Goal: Find specific page/section: Find specific page/section

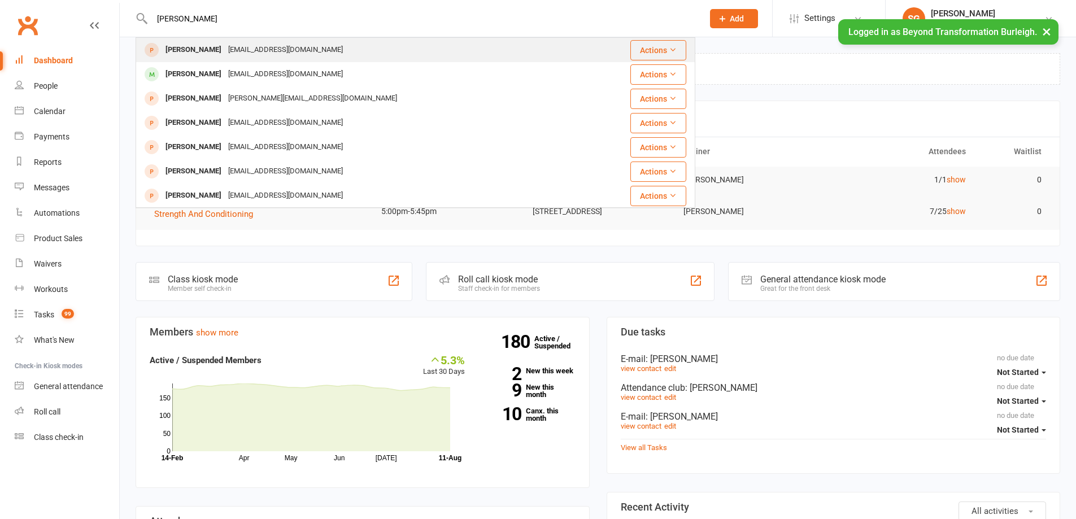
type input "[PERSON_NAME]"
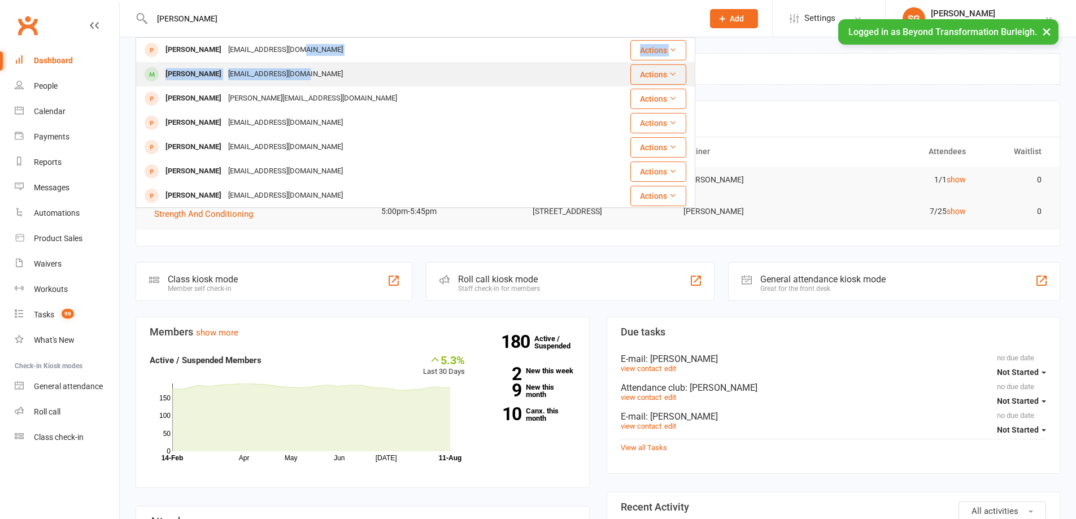
drag, startPoint x: 291, startPoint y: 42, endPoint x: 293, endPoint y: 70, distance: 28.3
click at [293, 69] on tbody "[PERSON_NAME] [EMAIL_ADDRESS][DOMAIN_NAME] Actions [PERSON_NAME] [EMAIL_ADDRESS…" at bounding box center [415, 281] width 559 height 486
click at [293, 70] on div "[EMAIL_ADDRESS][DOMAIN_NAME]" at bounding box center [285, 74] width 121 height 16
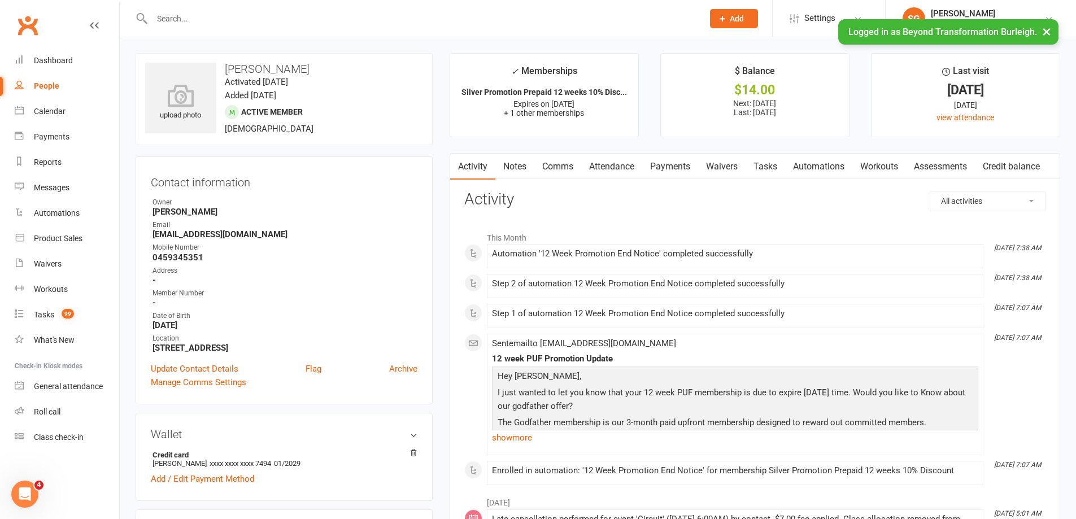
click at [247, 16] on input "text" at bounding box center [422, 19] width 547 height 16
paste input "[PERSON_NAME]"
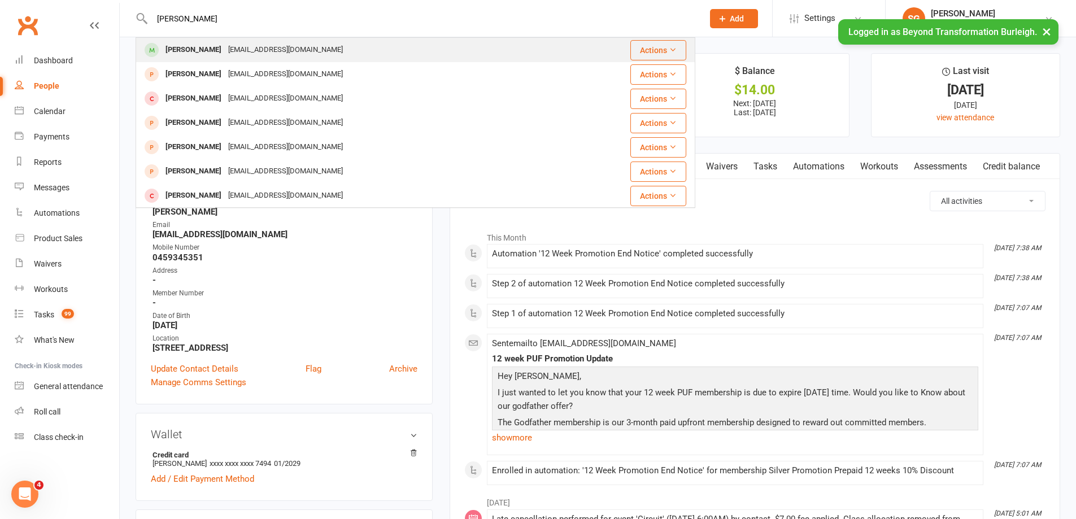
type input "[PERSON_NAME]"
click at [269, 41] on div "[PERSON_NAME] [EMAIL_ADDRESS][DOMAIN_NAME]" at bounding box center [369, 49] width 465 height 23
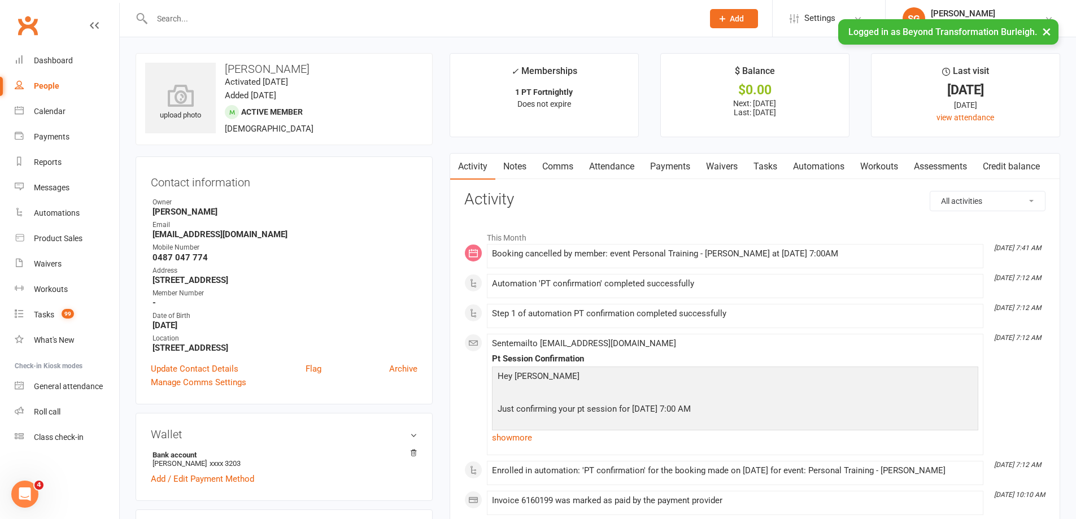
click at [615, 158] on link "Attendance" at bounding box center [611, 167] width 61 height 26
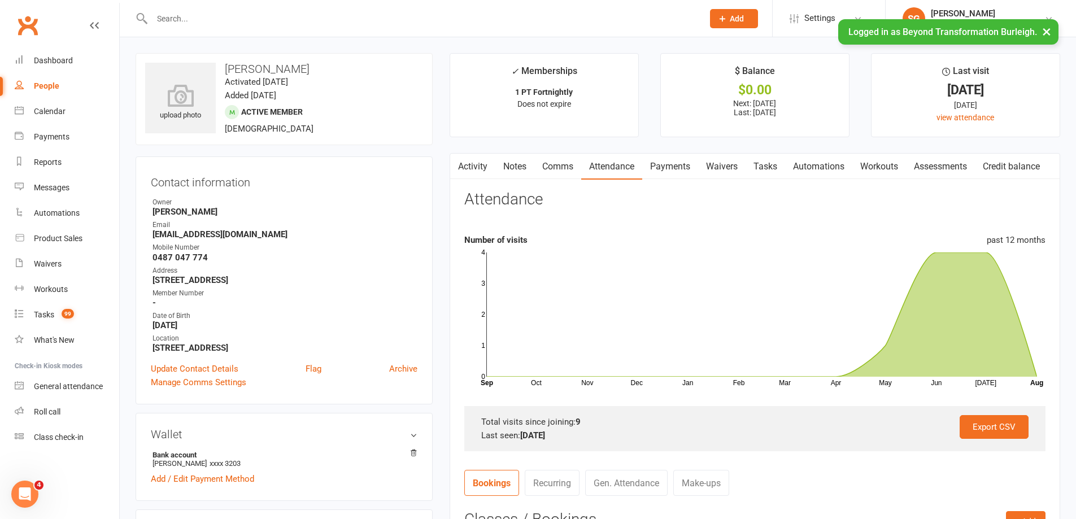
click at [269, 18] on input "text" at bounding box center [422, 19] width 547 height 16
paste input "[PERSON_NAME]"
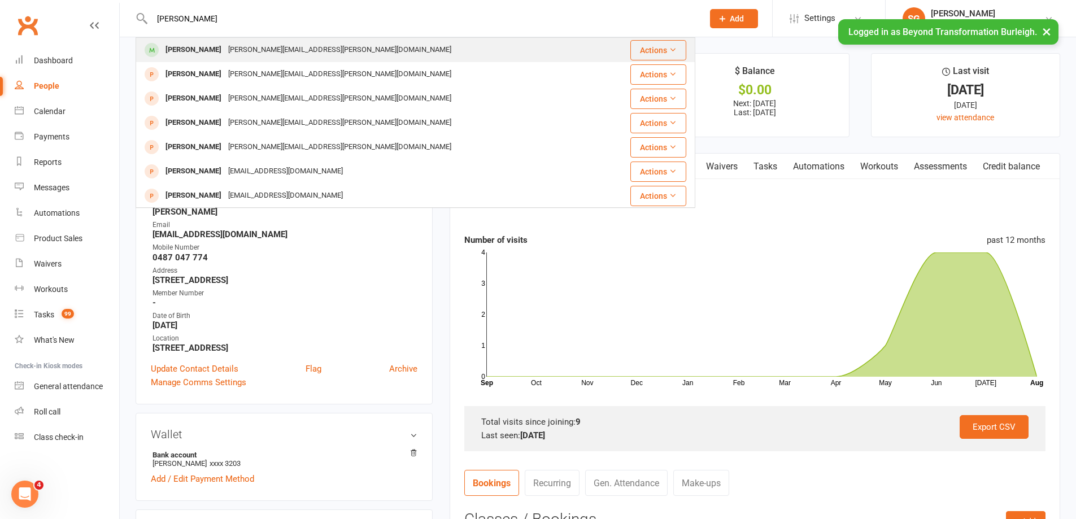
type input "[PERSON_NAME]"
click at [276, 47] on div "[PERSON_NAME][EMAIL_ADDRESS][PERSON_NAME][DOMAIN_NAME]" at bounding box center [340, 50] width 230 height 16
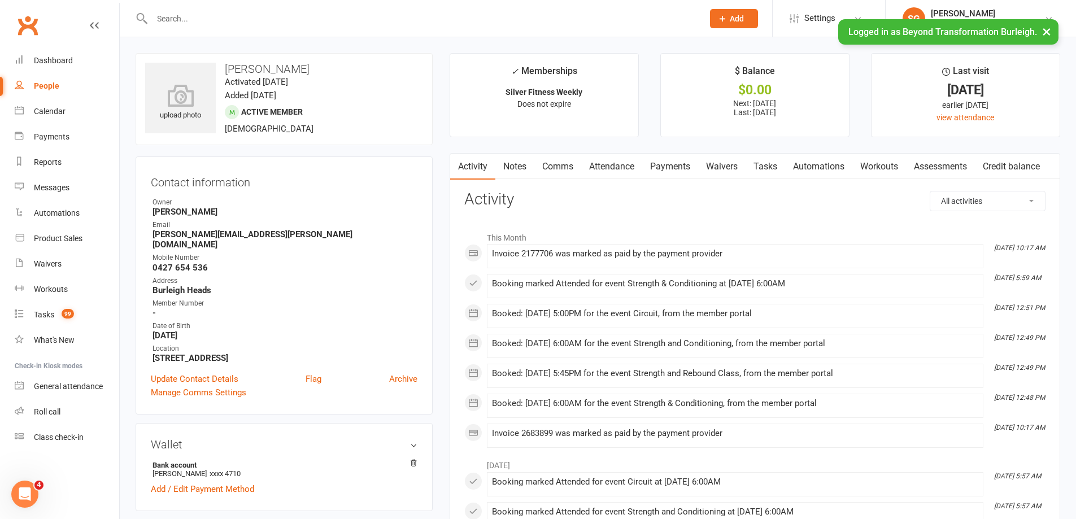
click at [504, 158] on link "Notes" at bounding box center [514, 167] width 39 height 26
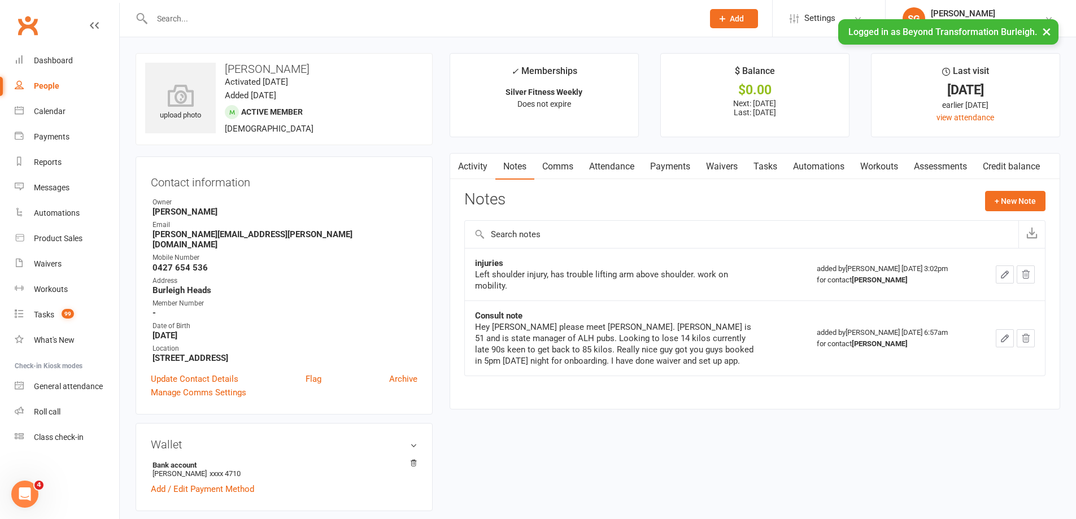
click at [556, 162] on link "Comms" at bounding box center [557, 167] width 47 height 26
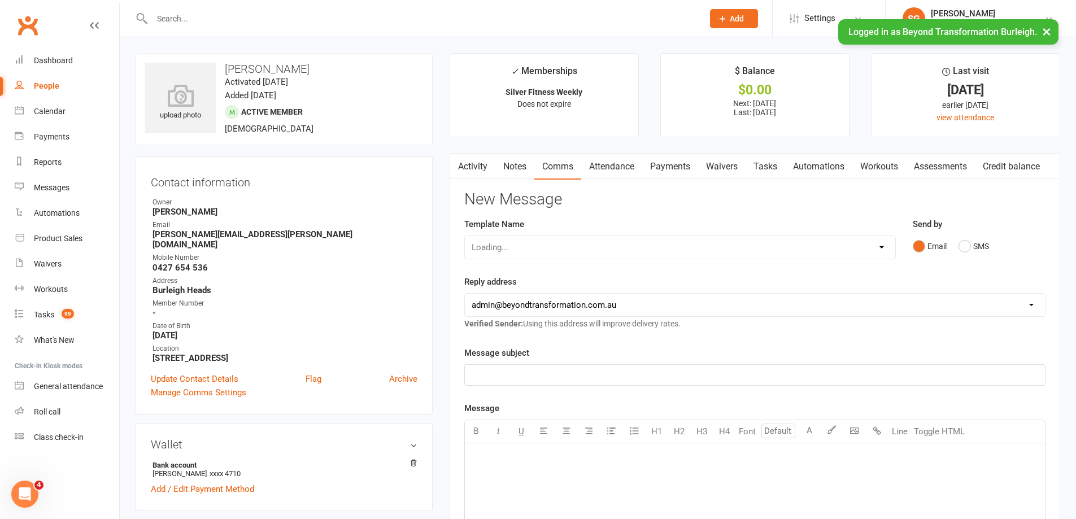
click at [625, 167] on link "Attendance" at bounding box center [611, 167] width 61 height 26
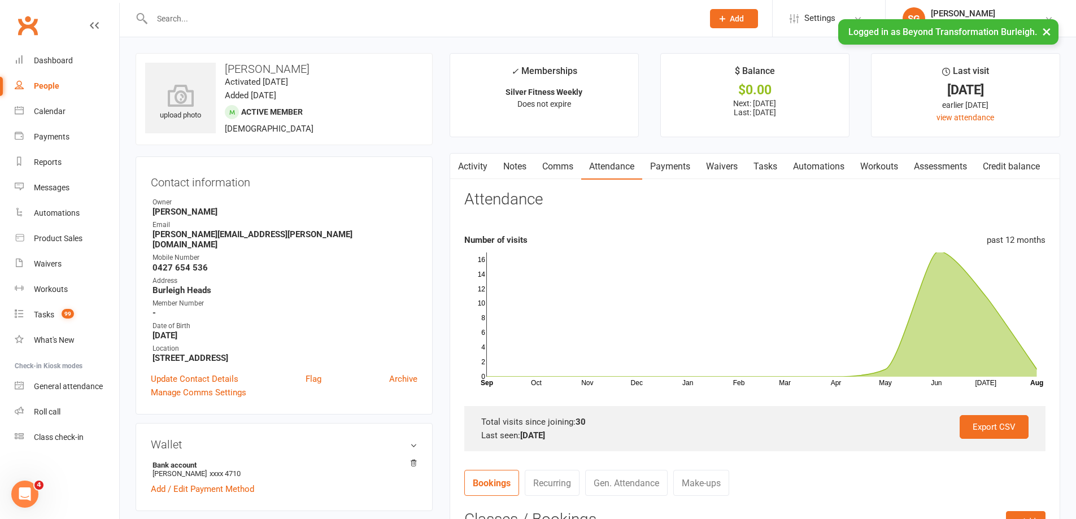
click at [295, 25] on input "text" at bounding box center [422, 19] width 547 height 16
paste input "[PERSON_NAME]"
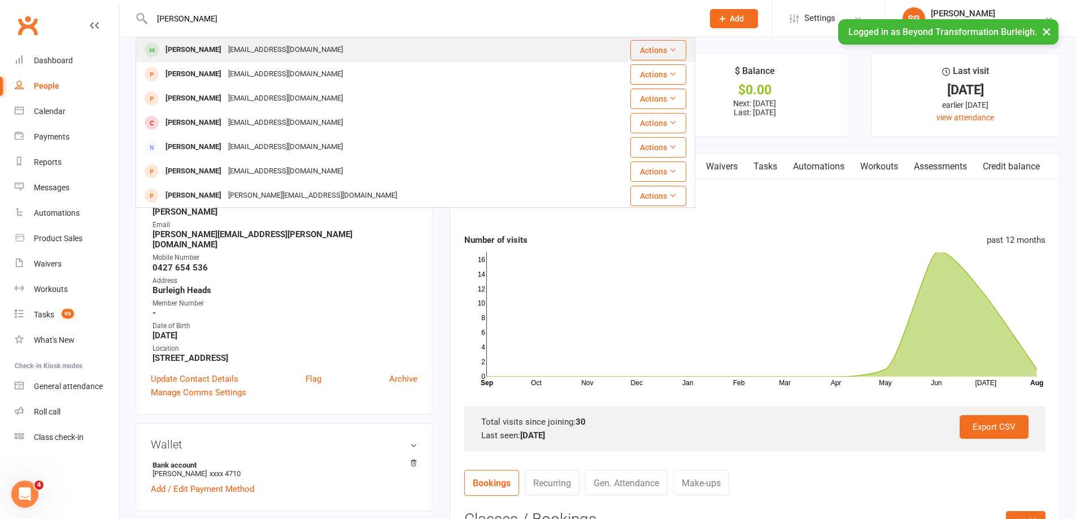
type input "[PERSON_NAME]"
click at [287, 51] on div "[EMAIL_ADDRESS][DOMAIN_NAME]" at bounding box center [285, 50] width 121 height 16
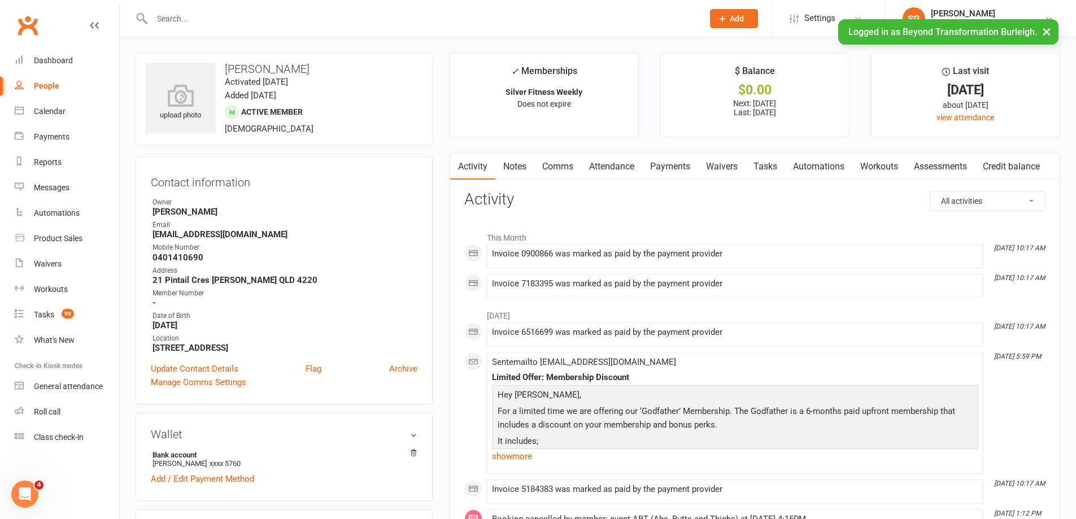
click at [608, 160] on link "Attendance" at bounding box center [611, 167] width 61 height 26
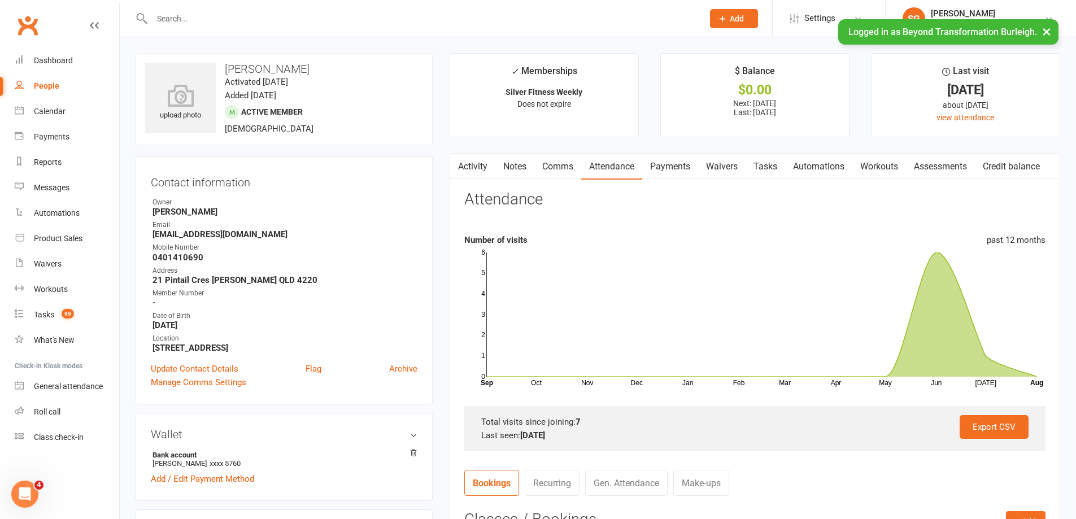
click at [682, 167] on link "Payments" at bounding box center [670, 167] width 56 height 26
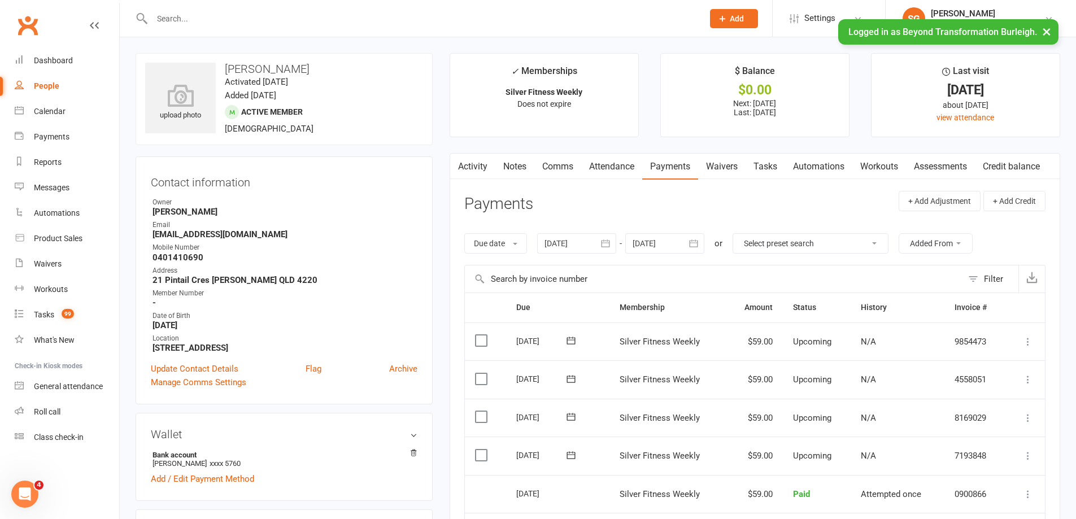
click at [599, 159] on link "Attendance" at bounding box center [611, 167] width 61 height 26
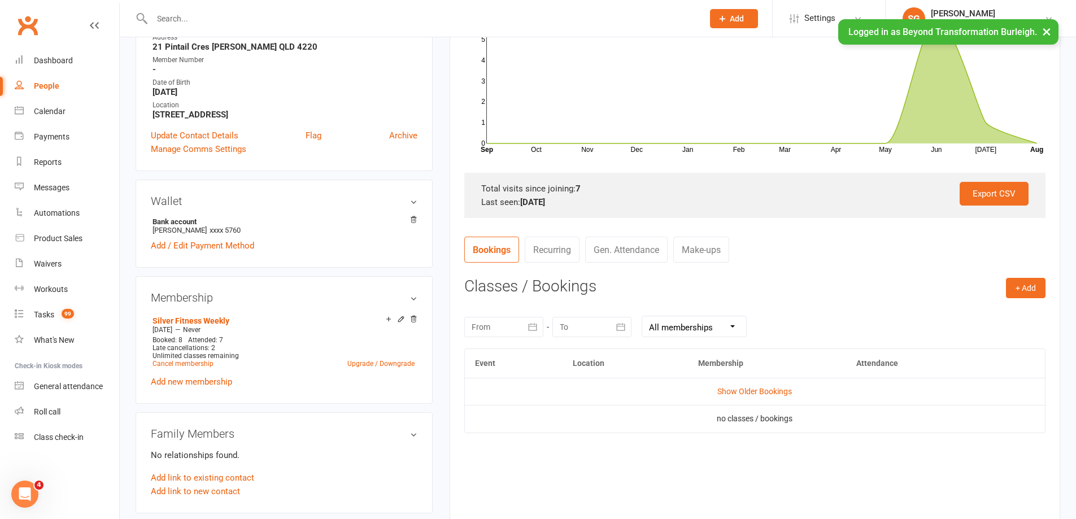
scroll to position [452, 0]
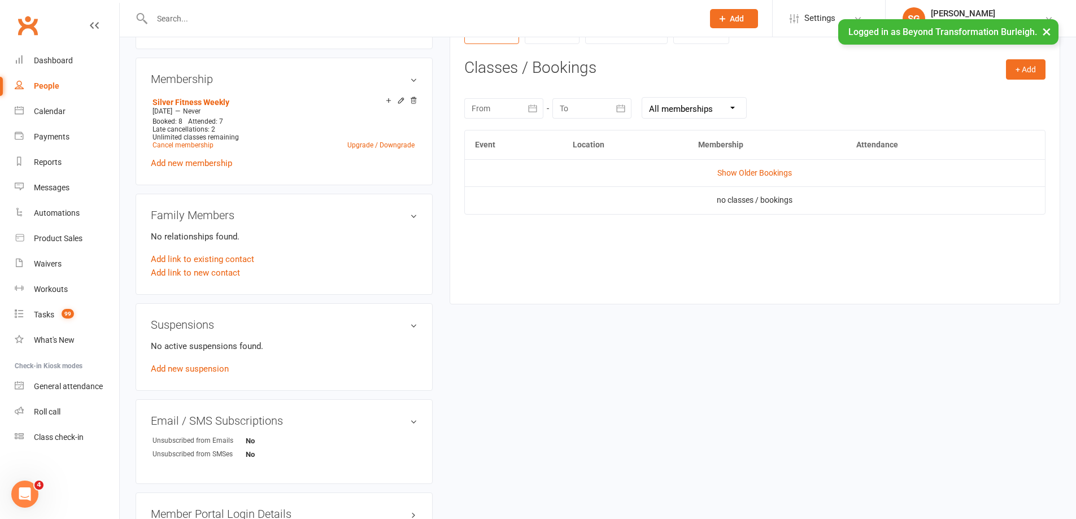
click at [349, 25] on input "text" at bounding box center [422, 19] width 547 height 16
paste input "[PERSON_NAME]"
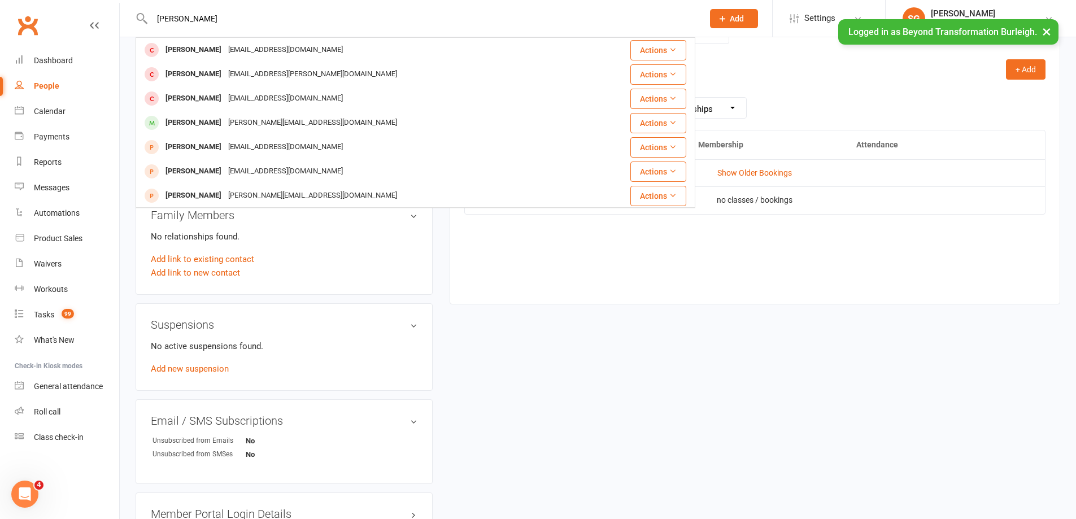
click at [319, 27] on div "[PERSON_NAME] [PERSON_NAME] [EMAIL_ADDRESS][DOMAIN_NAME] Actions [PERSON_NAME] …" at bounding box center [416, 18] width 560 height 37
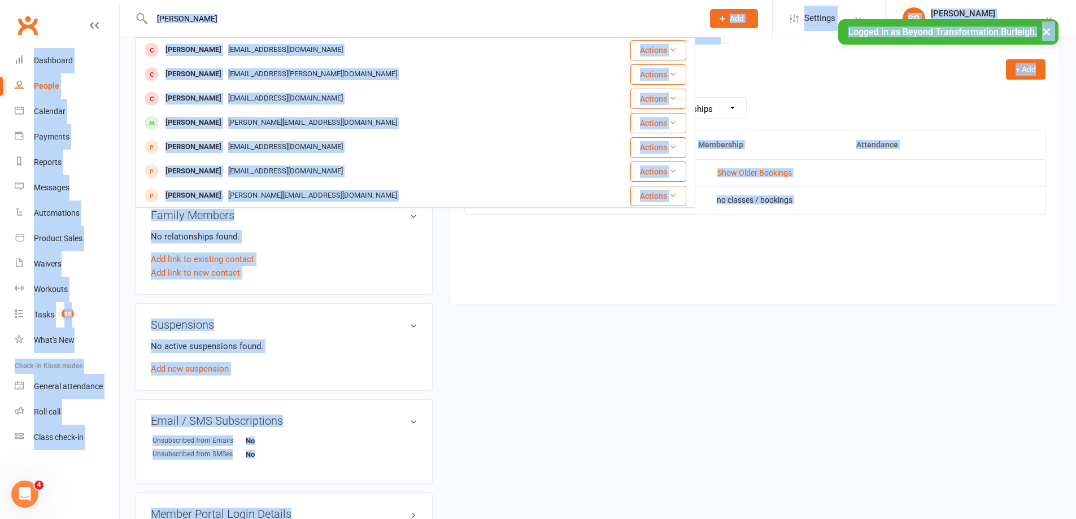
click at [315, 29] on div "[PERSON_NAME] [PERSON_NAME] [EMAIL_ADDRESS][DOMAIN_NAME] Actions [PERSON_NAME] …" at bounding box center [416, 18] width 560 height 37
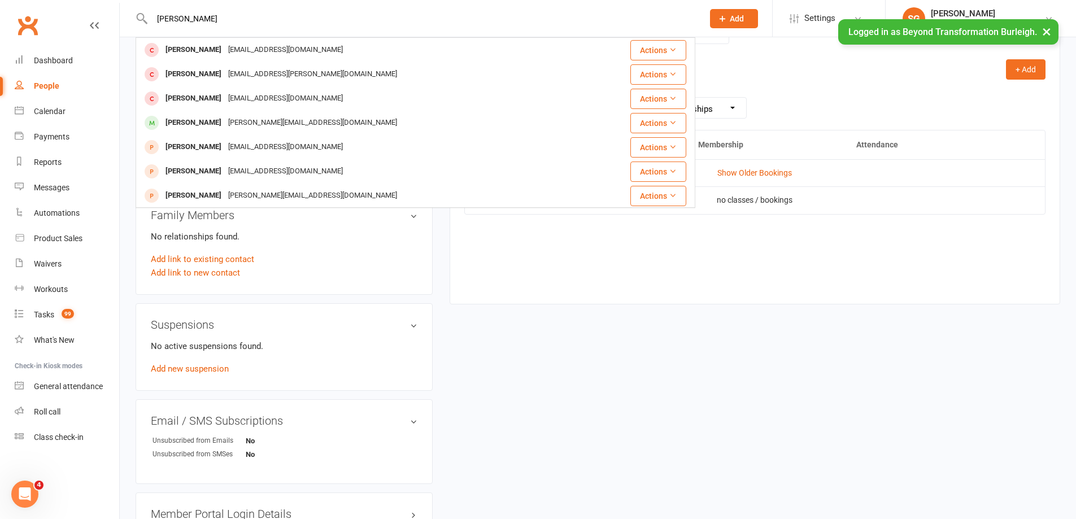
click at [316, 16] on input "[PERSON_NAME]" at bounding box center [422, 19] width 547 height 16
paste input "[PERSON_NAME]"
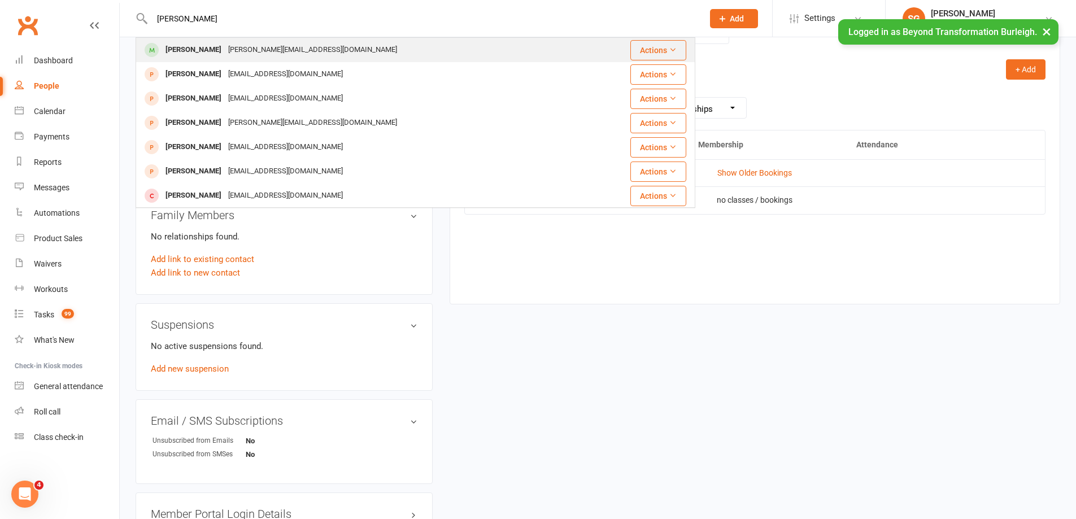
type input "[PERSON_NAME]"
click at [292, 52] on div "[PERSON_NAME][EMAIL_ADDRESS][DOMAIN_NAME]" at bounding box center [313, 50] width 176 height 16
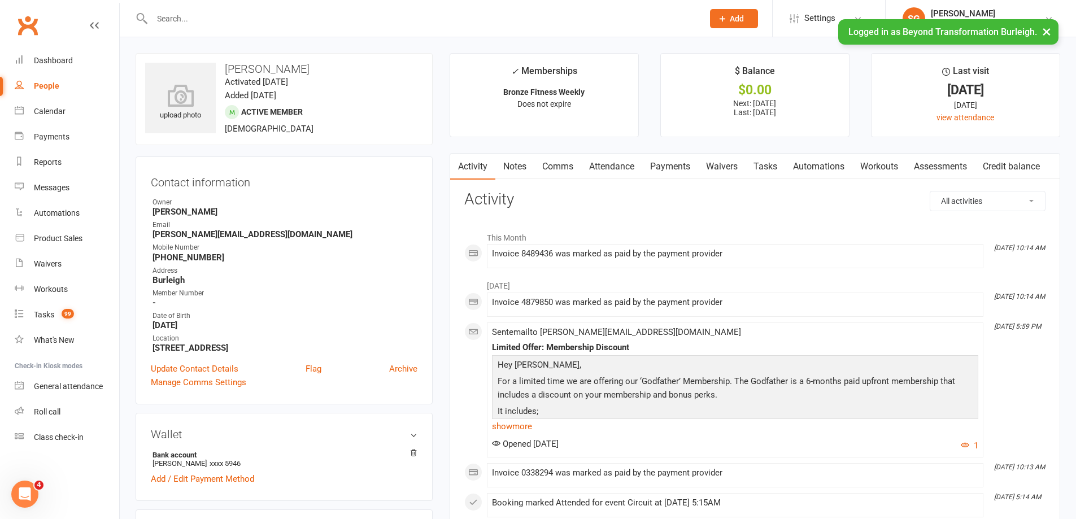
click at [601, 167] on link "Attendance" at bounding box center [611, 167] width 61 height 26
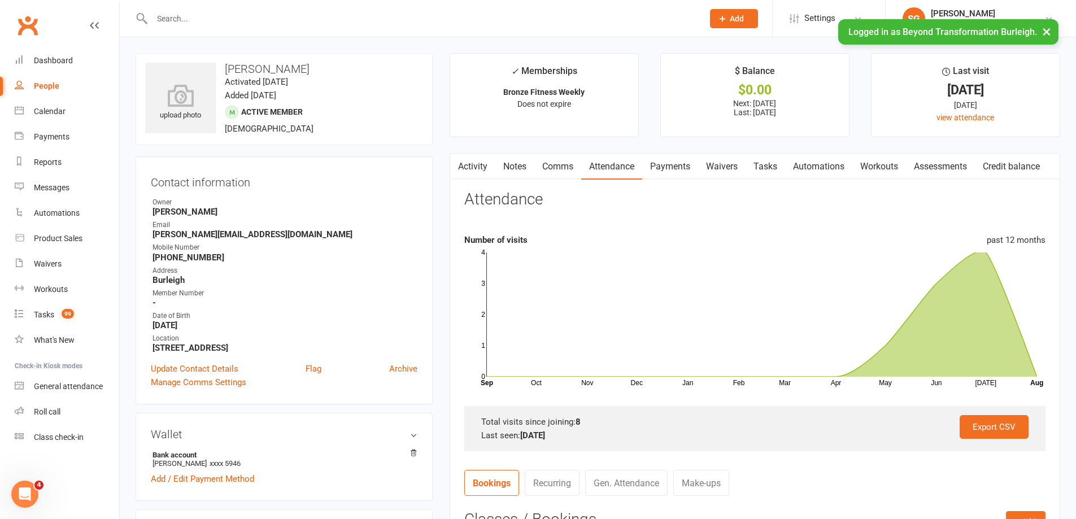
click at [218, 21] on input "text" at bounding box center [422, 19] width 547 height 16
paste input "[PERSON_NAME]"
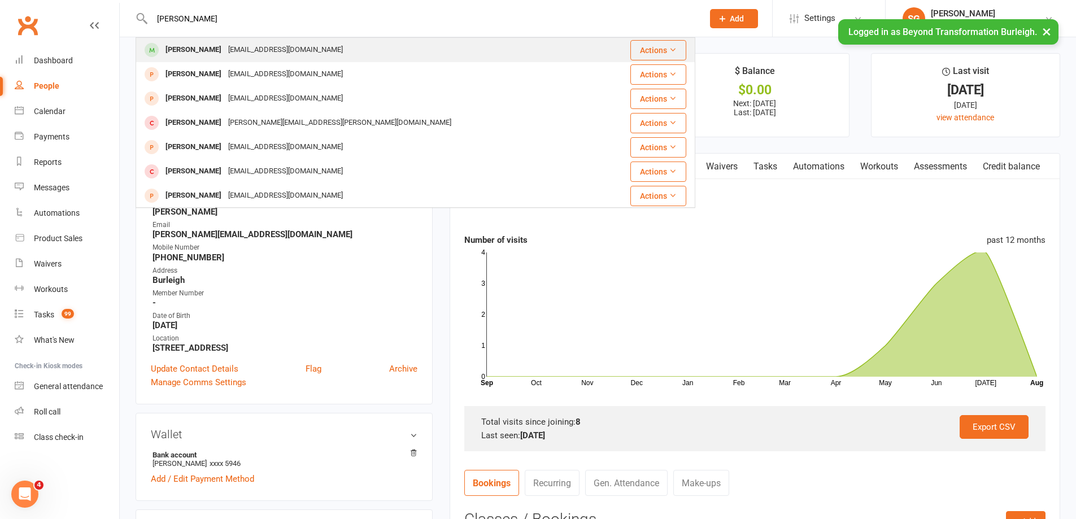
type input "[PERSON_NAME]"
click at [225, 42] on div "[EMAIL_ADDRESS][DOMAIN_NAME]" at bounding box center [285, 50] width 121 height 16
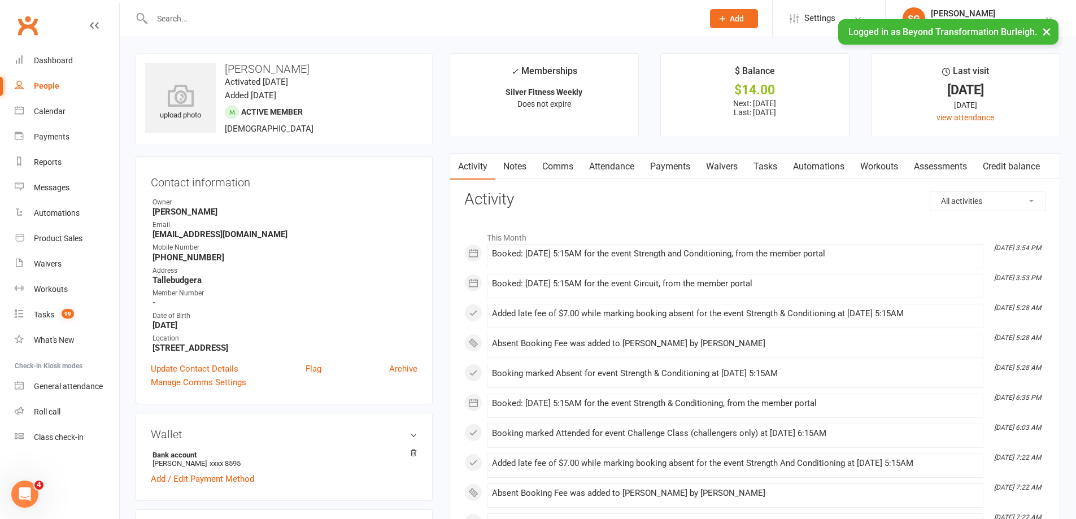
click at [565, 168] on link "Comms" at bounding box center [557, 167] width 47 height 26
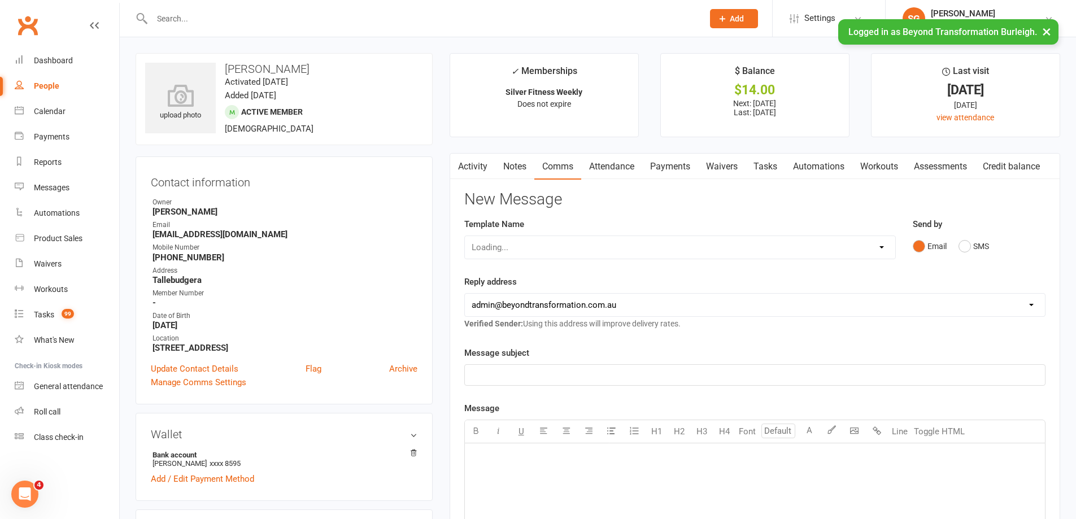
click at [612, 162] on link "Attendance" at bounding box center [611, 167] width 61 height 26
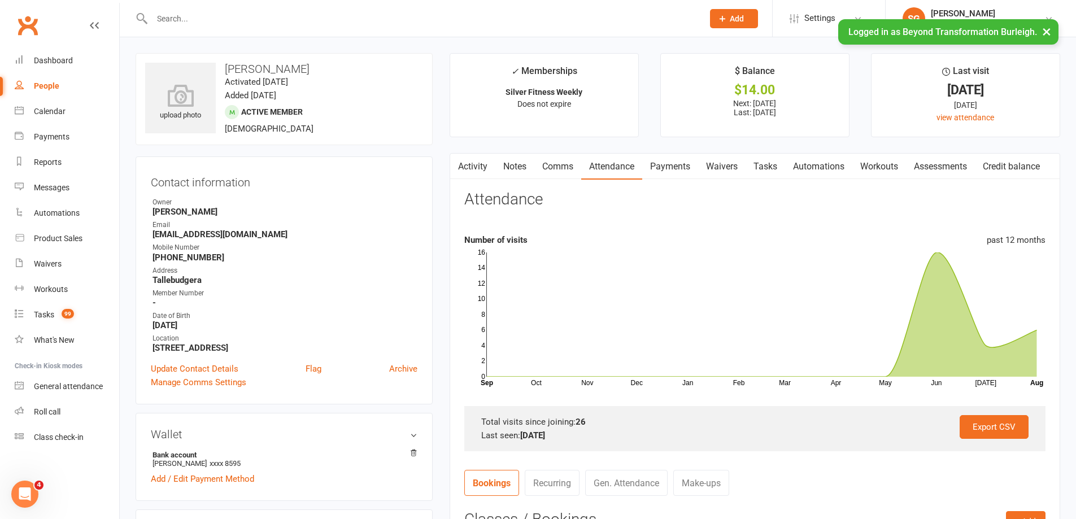
click at [312, 20] on input "text" at bounding box center [422, 19] width 547 height 16
paste input "[PERSON_NAME]"
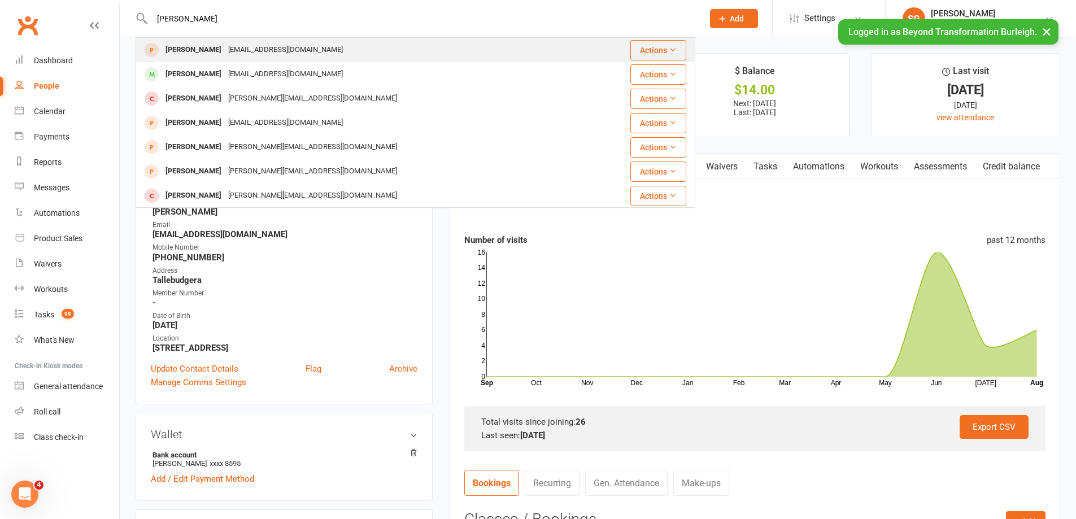
type input "[PERSON_NAME]"
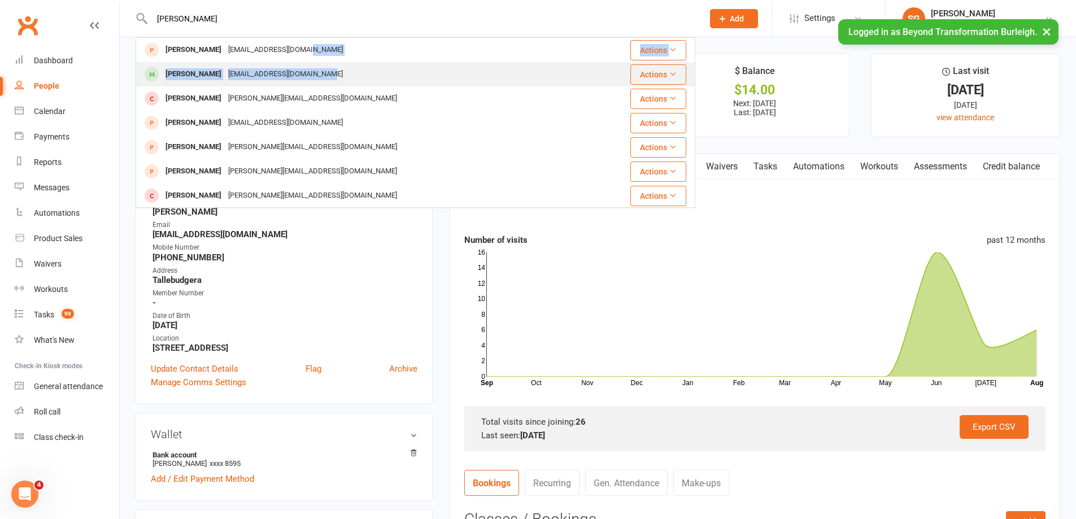
drag, startPoint x: 308, startPoint y: 49, endPoint x: 311, endPoint y: 68, distance: 19.5
click at [311, 68] on tbody "[PERSON_NAME] [EMAIL_ADDRESS][DOMAIN_NAME] Actions [PERSON_NAME] [EMAIL_ADDRESS…" at bounding box center [415, 281] width 559 height 486
click at [311, 68] on div "[EMAIL_ADDRESS][DOMAIN_NAME]" at bounding box center [285, 74] width 121 height 16
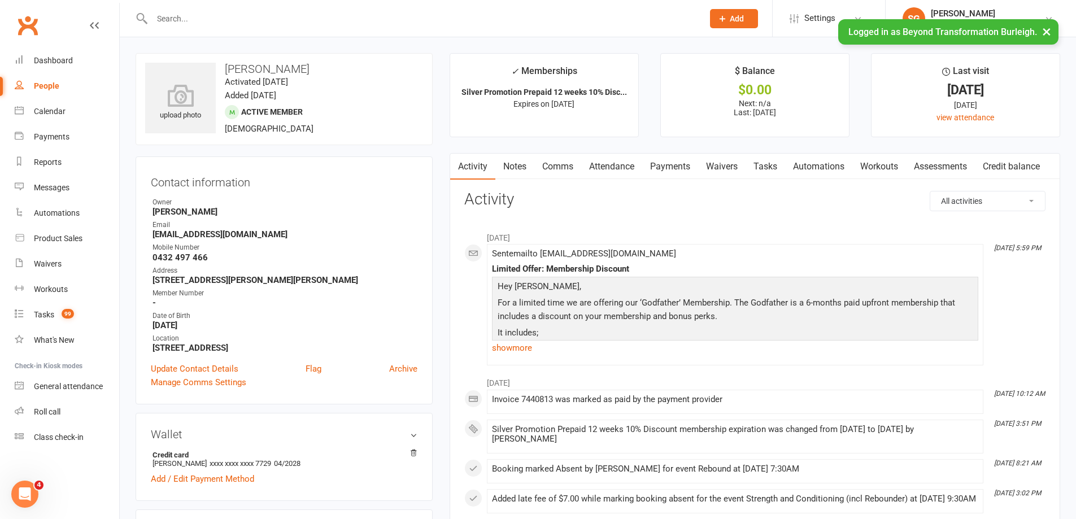
click at [628, 162] on link "Attendance" at bounding box center [611, 167] width 61 height 26
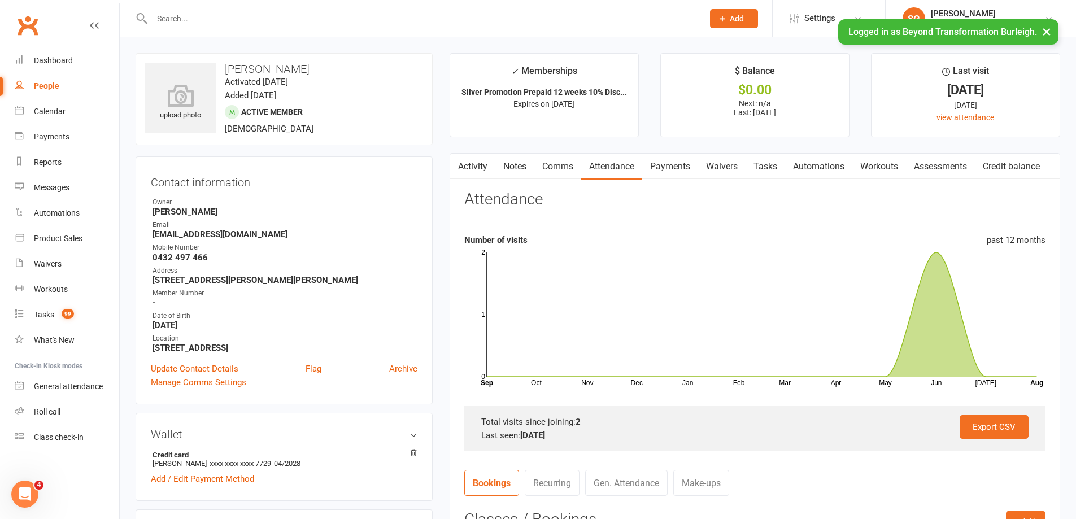
click at [280, 15] on input "text" at bounding box center [422, 19] width 547 height 16
paste input "[PERSON_NAME]"
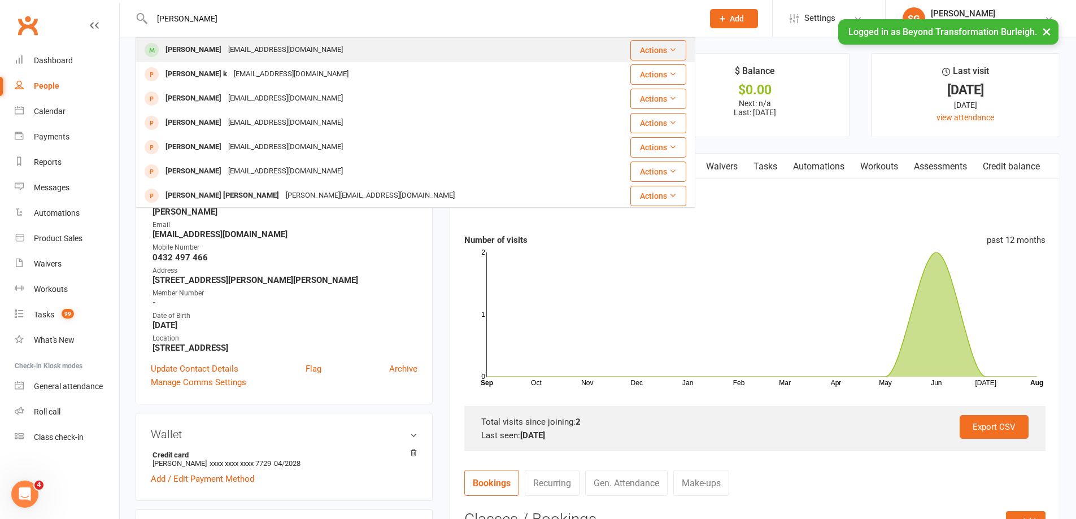
type input "[PERSON_NAME]"
click at [285, 38] on div "[PERSON_NAME] [EMAIL_ADDRESS][DOMAIN_NAME]" at bounding box center [369, 49] width 465 height 23
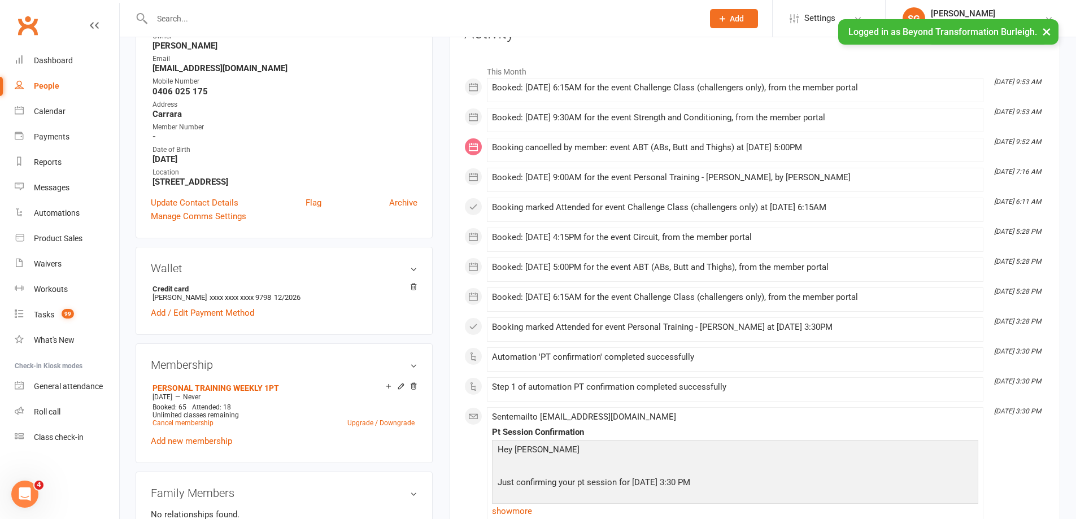
scroll to position [56, 0]
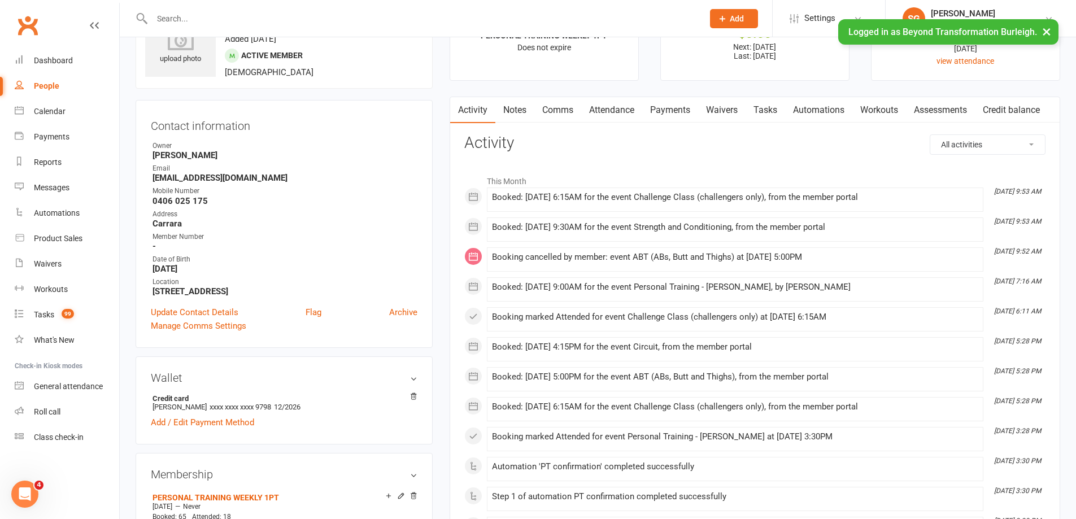
drag, startPoint x: 618, startPoint y: 108, endPoint x: 641, endPoint y: 125, distance: 29.0
click at [619, 108] on link "Attendance" at bounding box center [611, 110] width 61 height 26
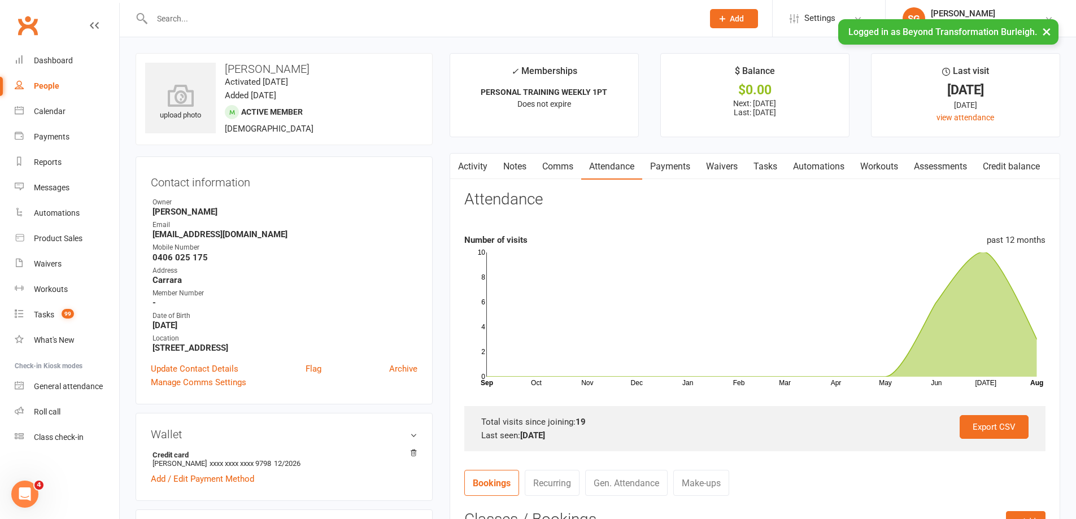
click at [265, 28] on div at bounding box center [416, 18] width 560 height 37
click at [265, 15] on input "text" at bounding box center [422, 19] width 547 height 16
paste input "[PERSON_NAME]"
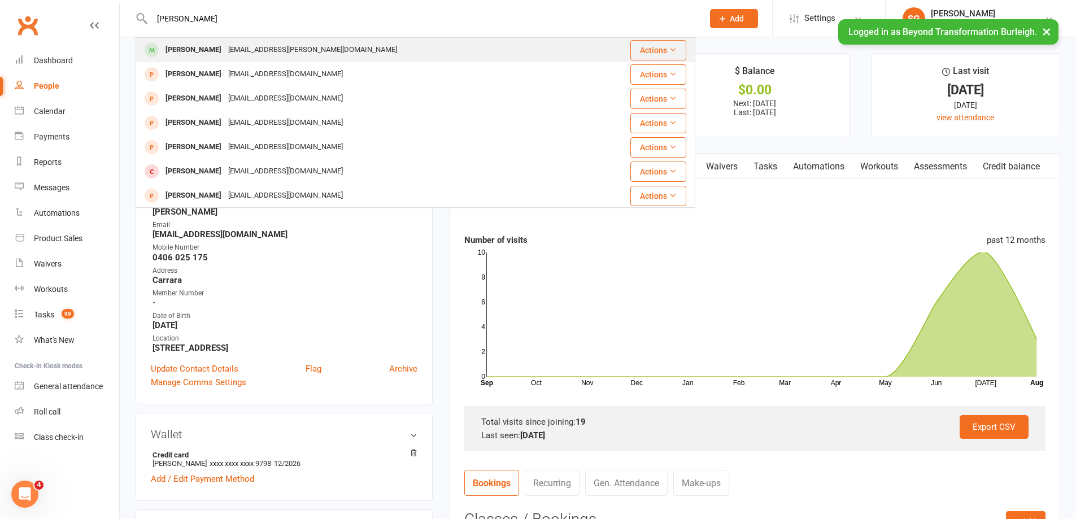
type input "[PERSON_NAME]"
click at [293, 40] on div "[PERSON_NAME] [PERSON_NAME][EMAIL_ADDRESS][PERSON_NAME][DOMAIN_NAME]" at bounding box center [361, 49] width 449 height 23
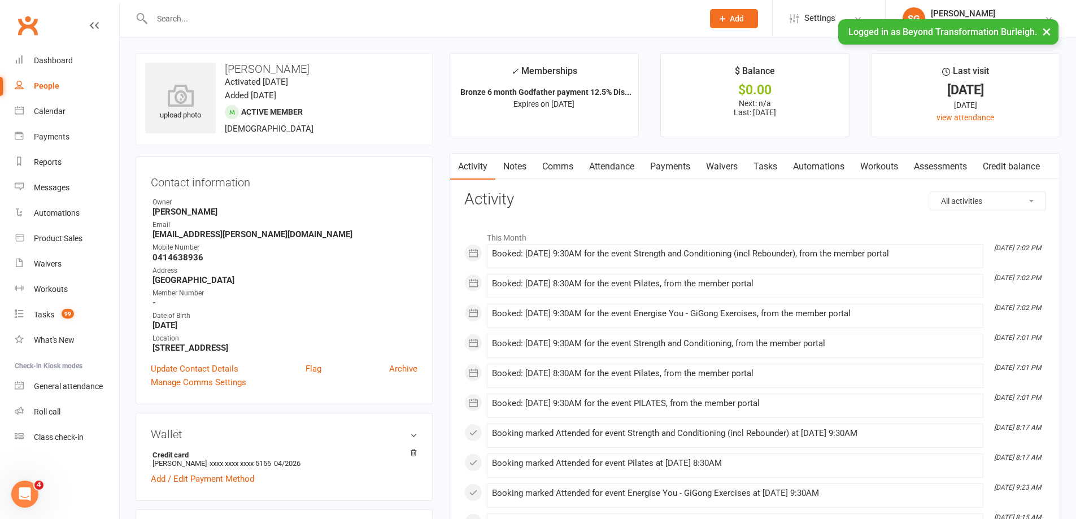
click at [613, 166] on link "Attendance" at bounding box center [611, 167] width 61 height 26
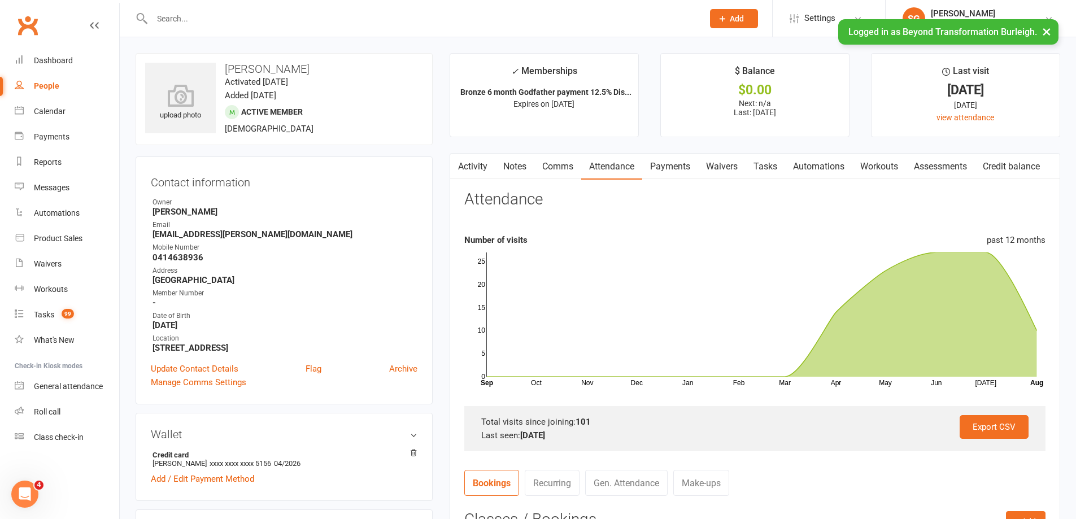
click at [290, 10] on div at bounding box center [416, 18] width 560 height 37
click at [286, 19] on input "text" at bounding box center [422, 19] width 547 height 16
paste input "[PERSON_NAME]"
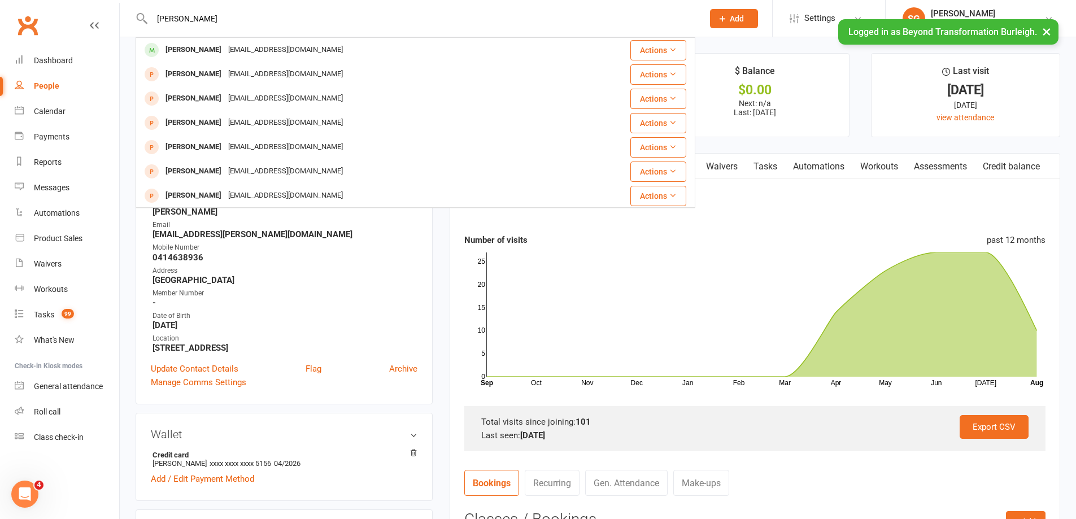
type input "[PERSON_NAME]"
click at [283, 43] on div "[EMAIL_ADDRESS][DOMAIN_NAME]" at bounding box center [285, 50] width 121 height 16
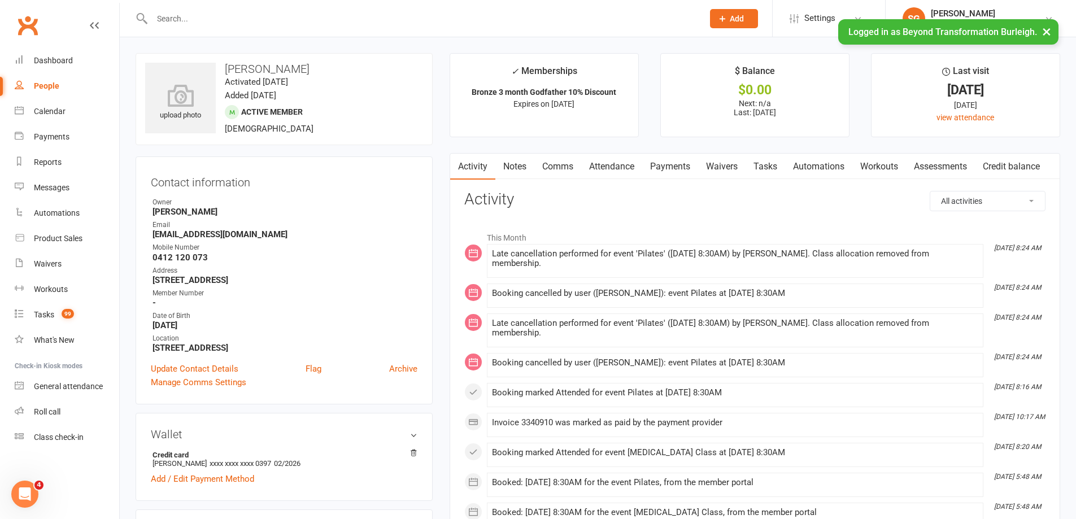
click at [672, 156] on link "Payments" at bounding box center [670, 167] width 56 height 26
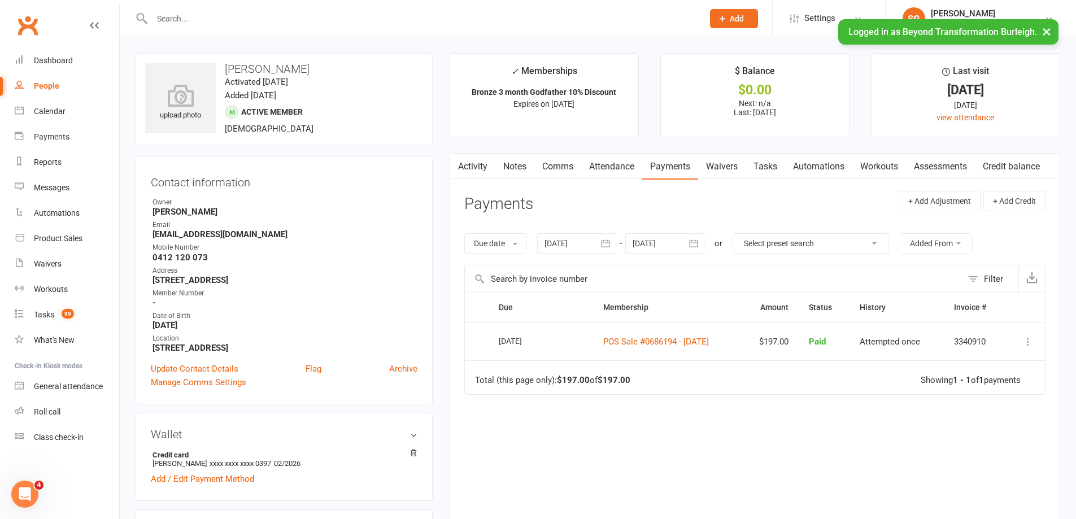
click at [615, 141] on main "✓ Memberships Bronze 3 month Godfather 10% Discount Expires on [DATE] $ Balance…" at bounding box center [755, 311] width 628 height 516
click at [603, 156] on link "Attendance" at bounding box center [611, 167] width 61 height 26
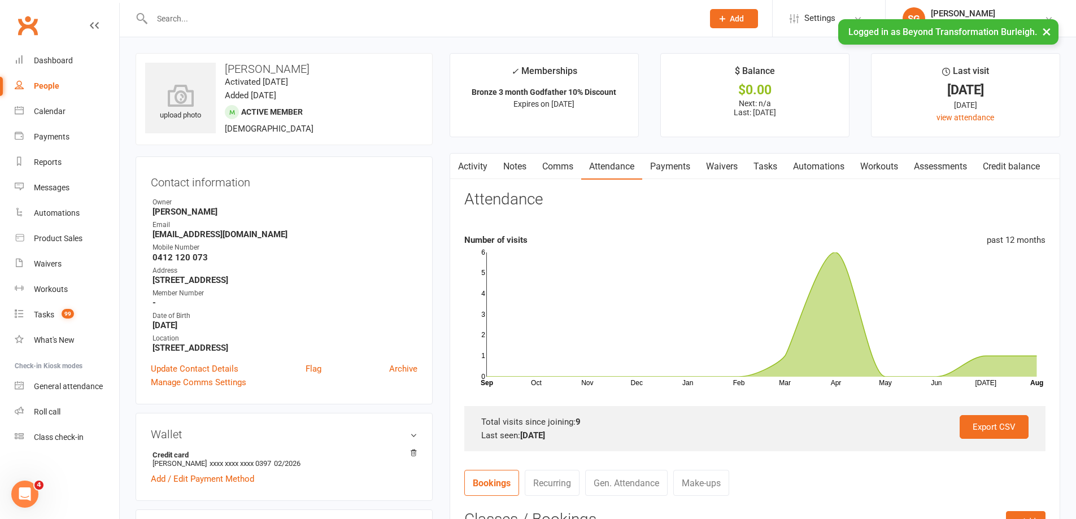
click at [272, 15] on input "text" at bounding box center [422, 19] width 547 height 16
paste input "[PERSON_NAME]"
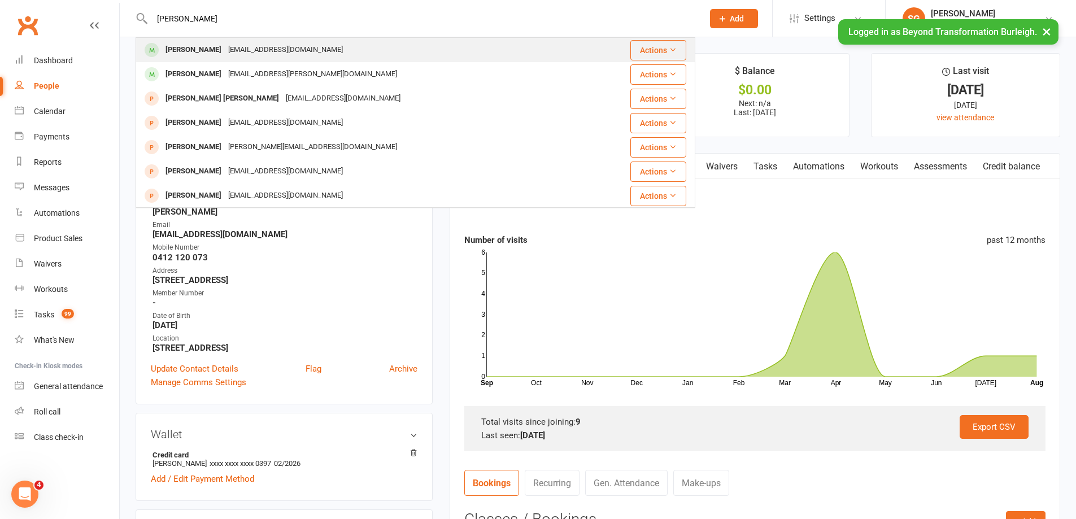
type input "[PERSON_NAME]"
click at [272, 40] on div "[PERSON_NAME] [PERSON_NAME][EMAIL_ADDRESS][DOMAIN_NAME]" at bounding box center [362, 49] width 450 height 23
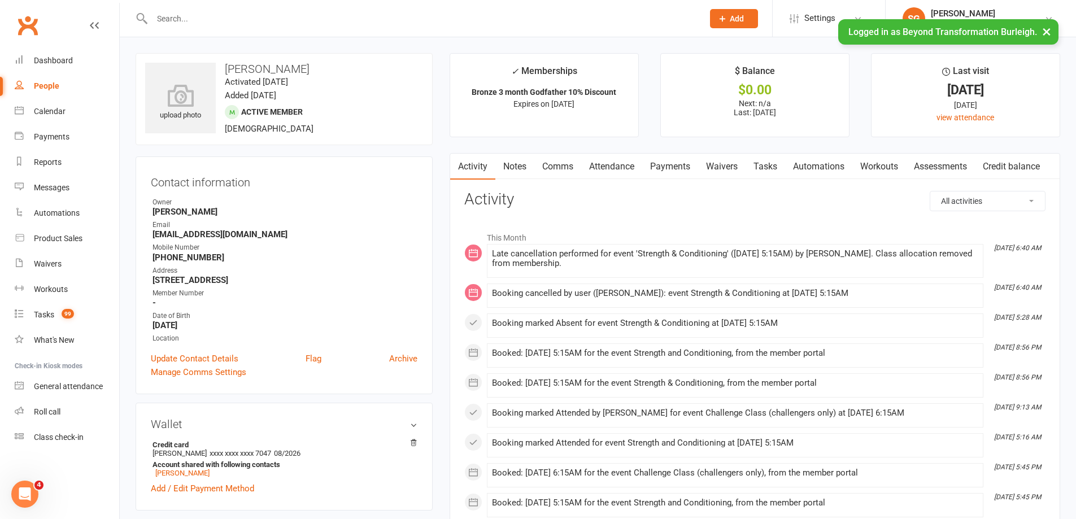
click at [616, 168] on link "Attendance" at bounding box center [611, 167] width 61 height 26
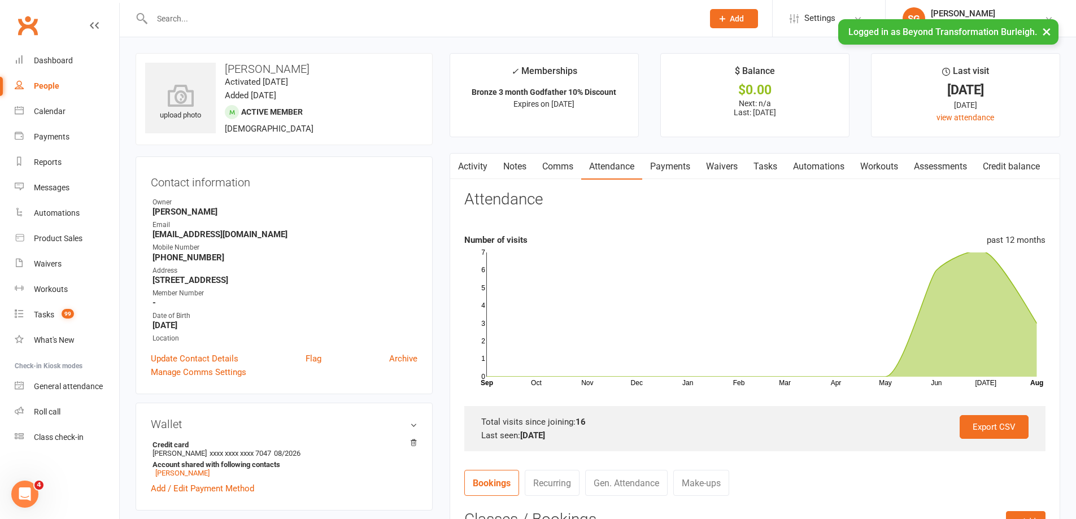
click at [279, 19] on input "text" at bounding box center [422, 19] width 547 height 16
paste input "[PERSON_NAME]"
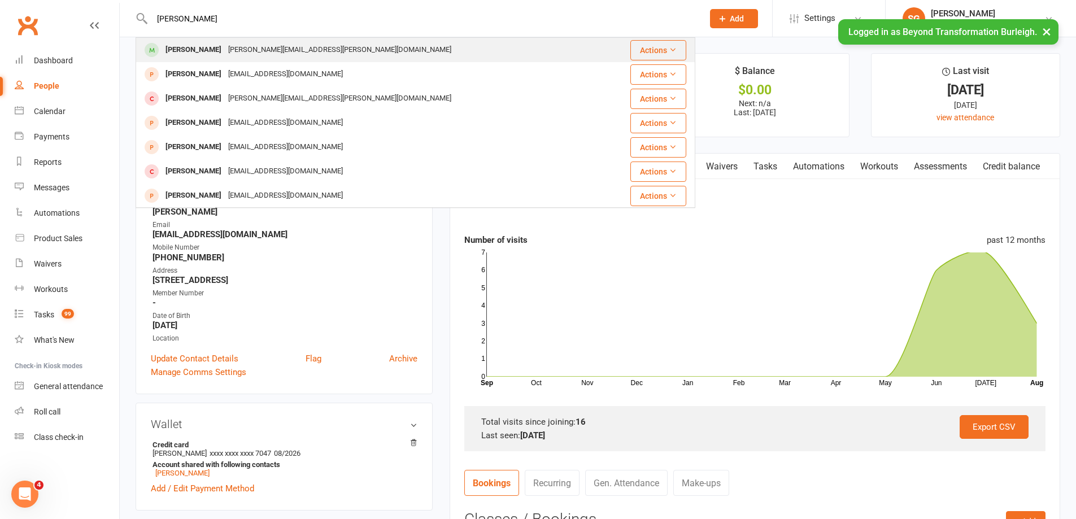
type input "[PERSON_NAME]"
click at [279, 41] on div "[PERSON_NAME] [PERSON_NAME][EMAIL_ADDRESS][PERSON_NAME][DOMAIN_NAME]" at bounding box center [369, 49] width 464 height 23
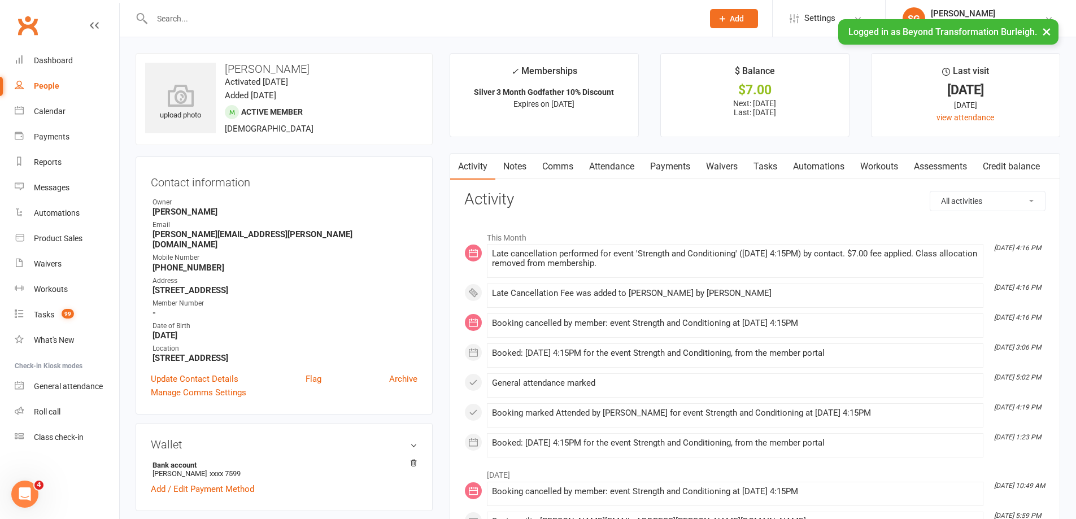
click at [620, 175] on link "Attendance" at bounding box center [611, 167] width 61 height 26
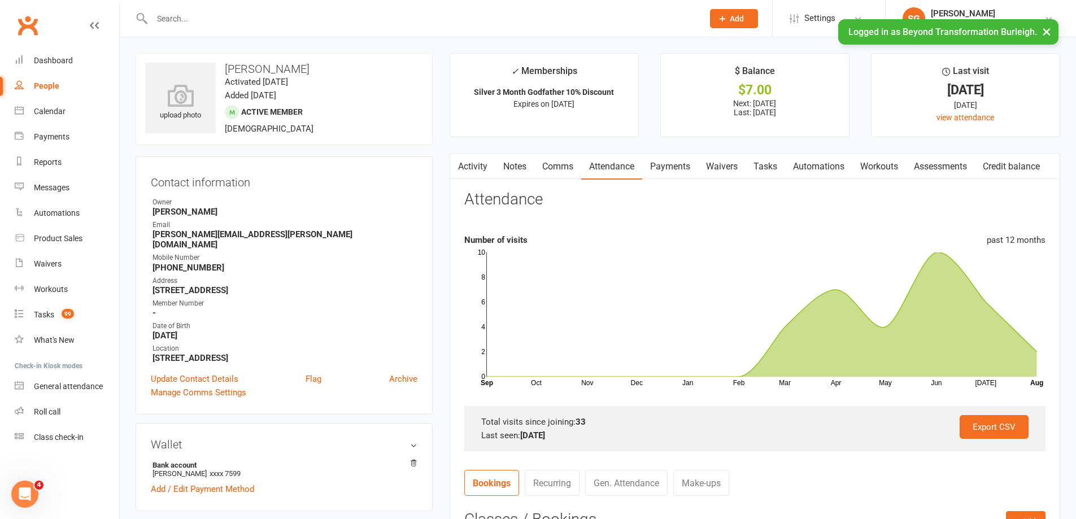
click at [313, 35] on div at bounding box center [416, 18] width 560 height 37
click at [317, 23] on input "text" at bounding box center [422, 19] width 547 height 16
paste input "[PERSON_NAME]"
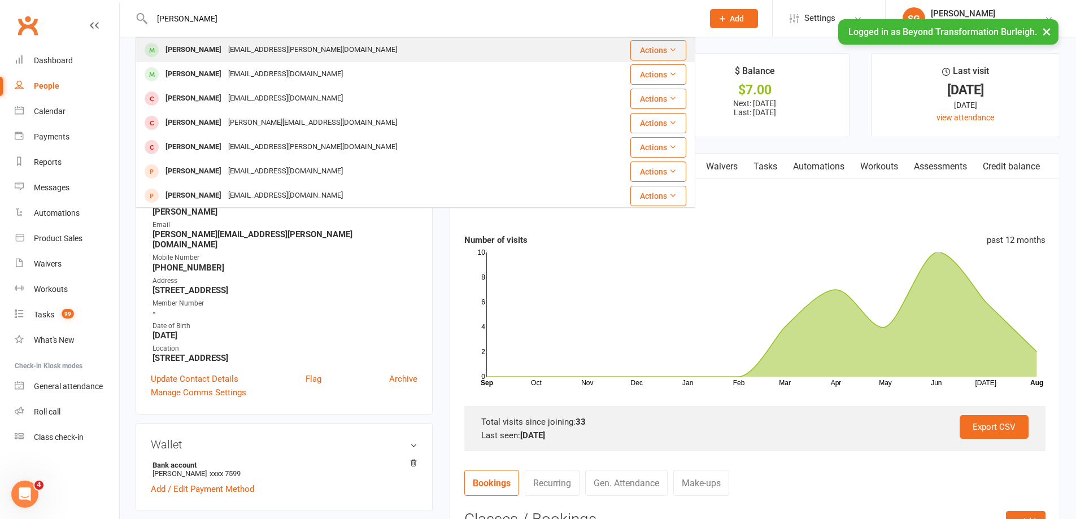
type input "[PERSON_NAME]"
click at [308, 49] on div "[EMAIL_ADDRESS][PERSON_NAME][DOMAIN_NAME]" at bounding box center [313, 50] width 176 height 16
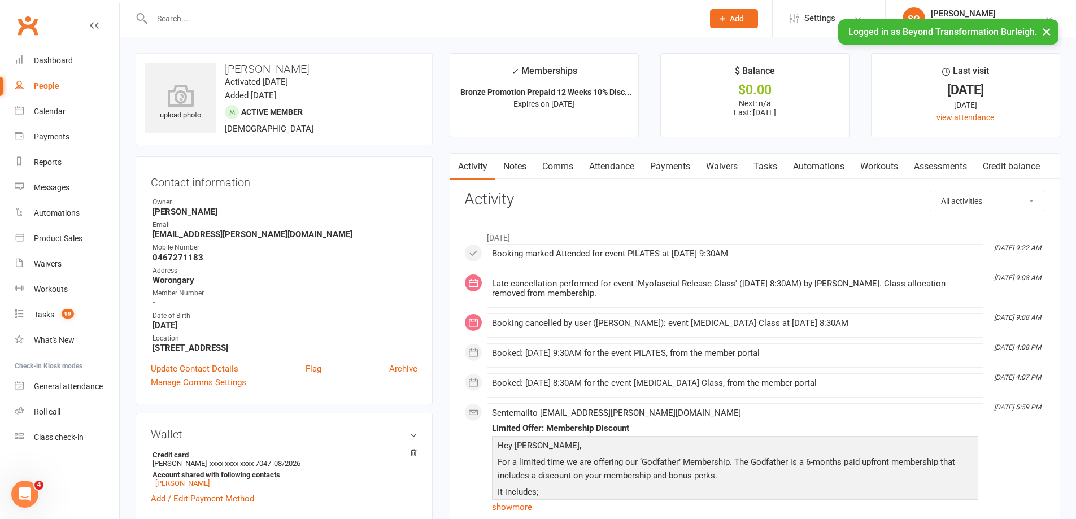
click at [567, 171] on link "Comms" at bounding box center [557, 167] width 47 height 26
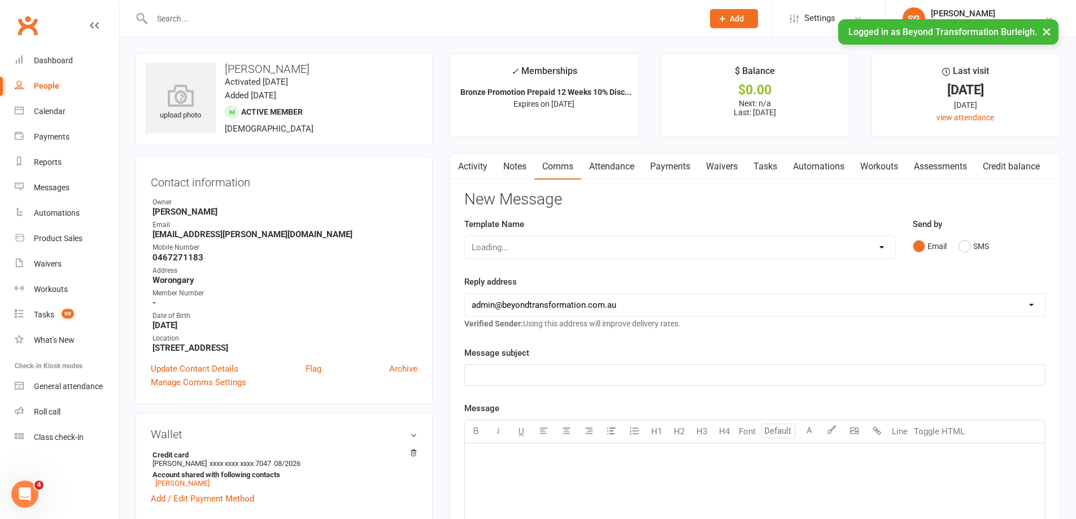
click at [606, 159] on link "Attendance" at bounding box center [611, 167] width 61 height 26
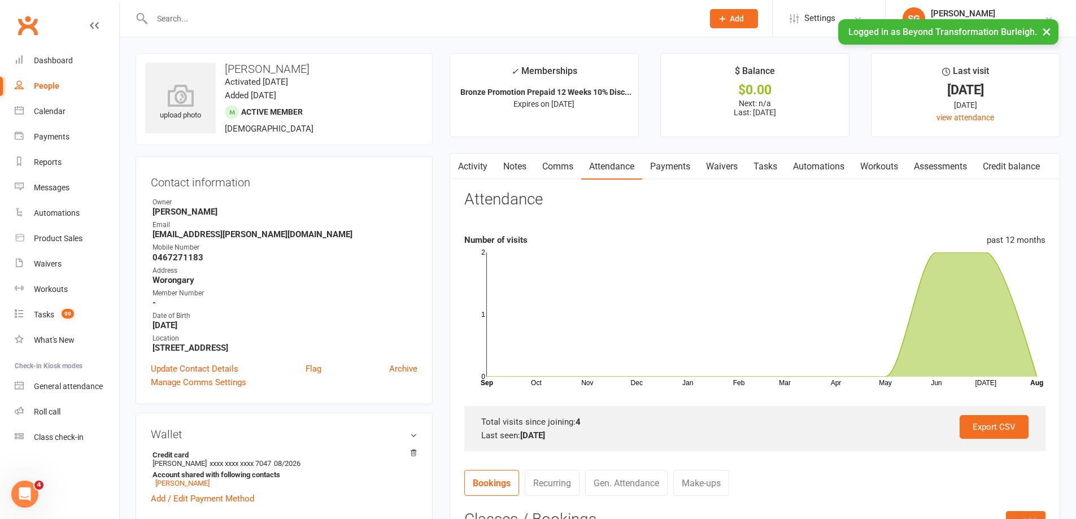
click at [293, 13] on input "text" at bounding box center [422, 19] width 547 height 16
paste input "[PERSON_NAME]"
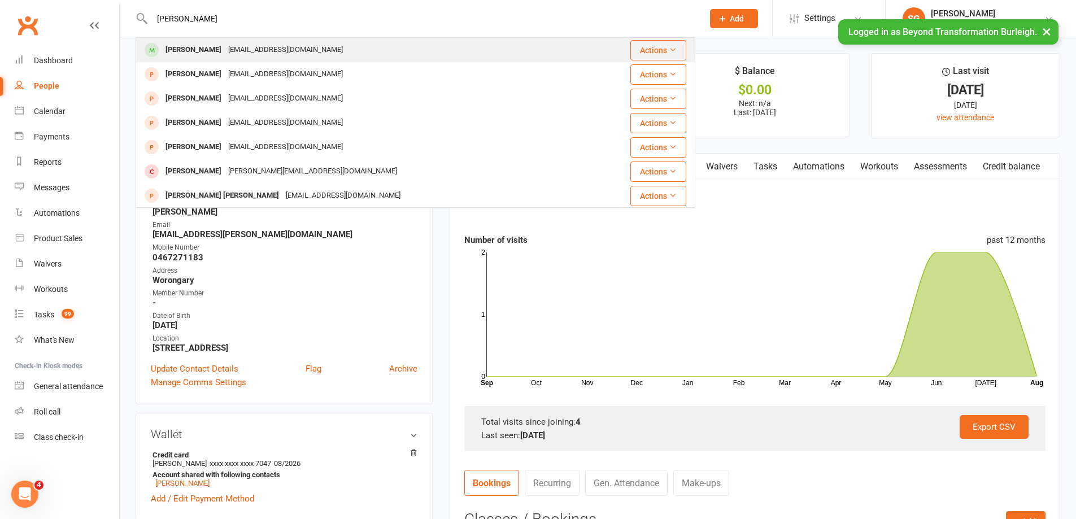
type input "[PERSON_NAME]"
click at [290, 43] on div "[EMAIL_ADDRESS][DOMAIN_NAME]" at bounding box center [285, 50] width 121 height 16
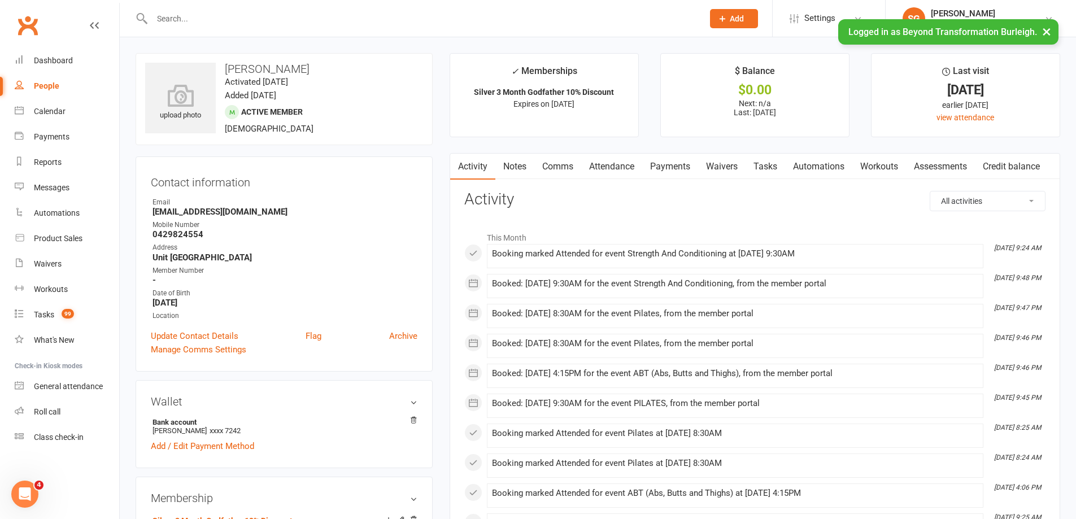
click at [307, 12] on input "text" at bounding box center [422, 19] width 547 height 16
paste input "[PERSON_NAME]"
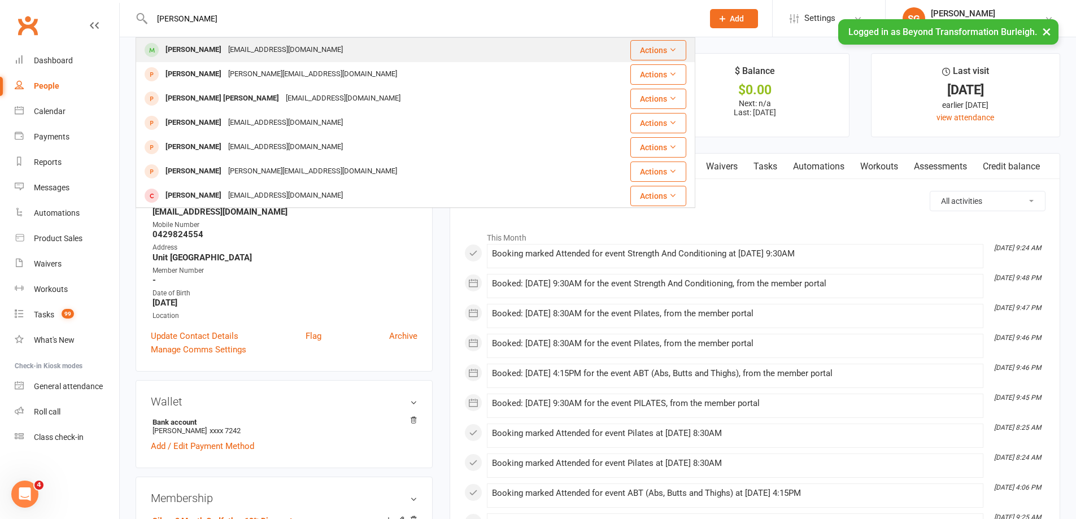
type input "[PERSON_NAME]"
click at [288, 43] on div "[EMAIL_ADDRESS][DOMAIN_NAME]" at bounding box center [285, 50] width 121 height 16
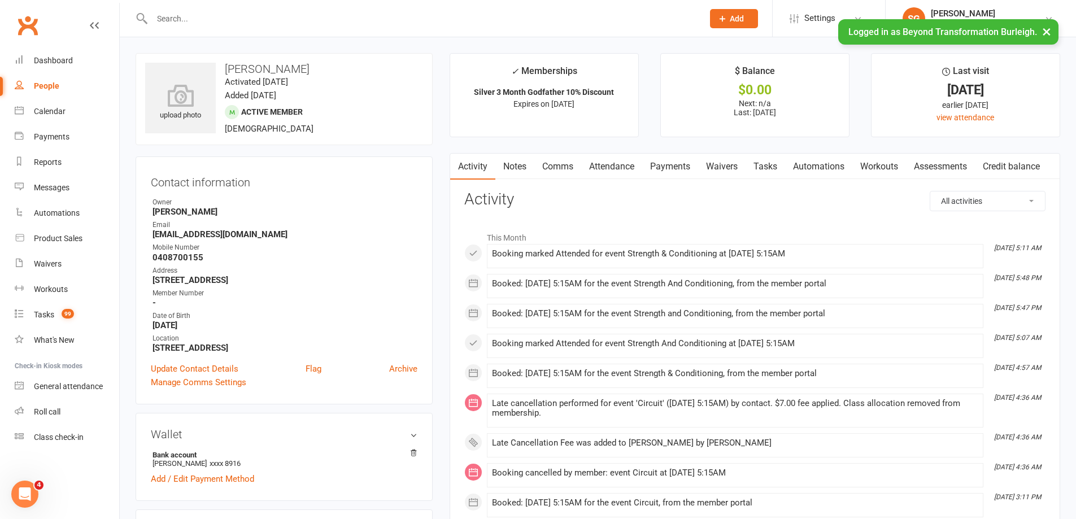
click at [624, 163] on link "Attendance" at bounding box center [611, 167] width 61 height 26
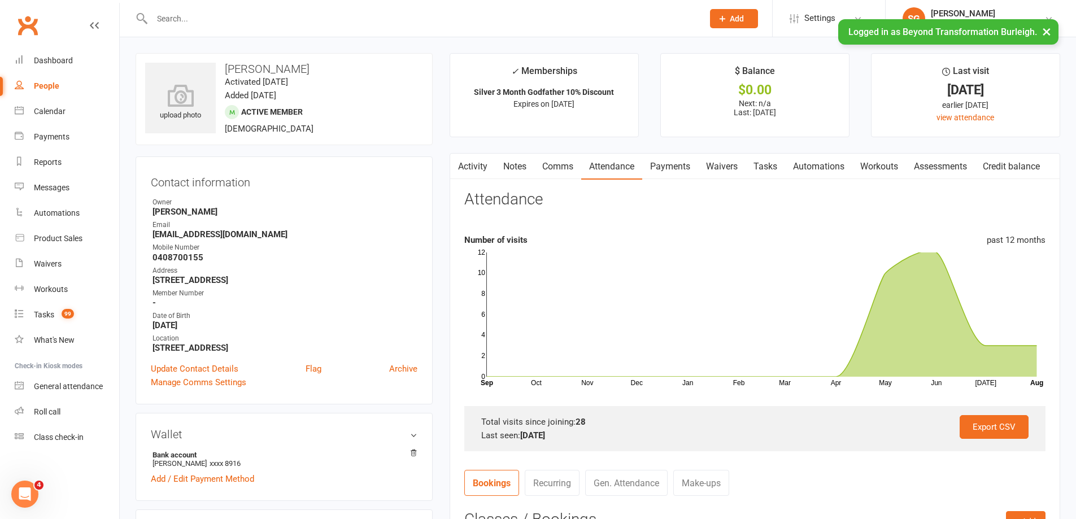
click at [291, 29] on div at bounding box center [416, 18] width 560 height 37
click at [294, 19] on input "text" at bounding box center [422, 19] width 547 height 16
paste input "[PERSON_NAME]"
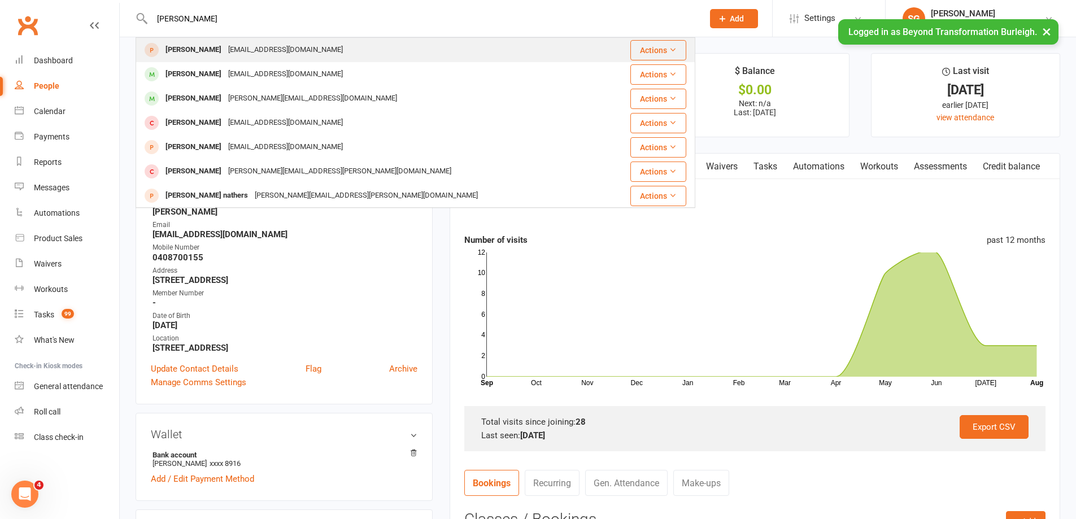
type input "[PERSON_NAME]"
click at [288, 42] on div "[EMAIL_ADDRESS][DOMAIN_NAME]" at bounding box center [285, 50] width 121 height 16
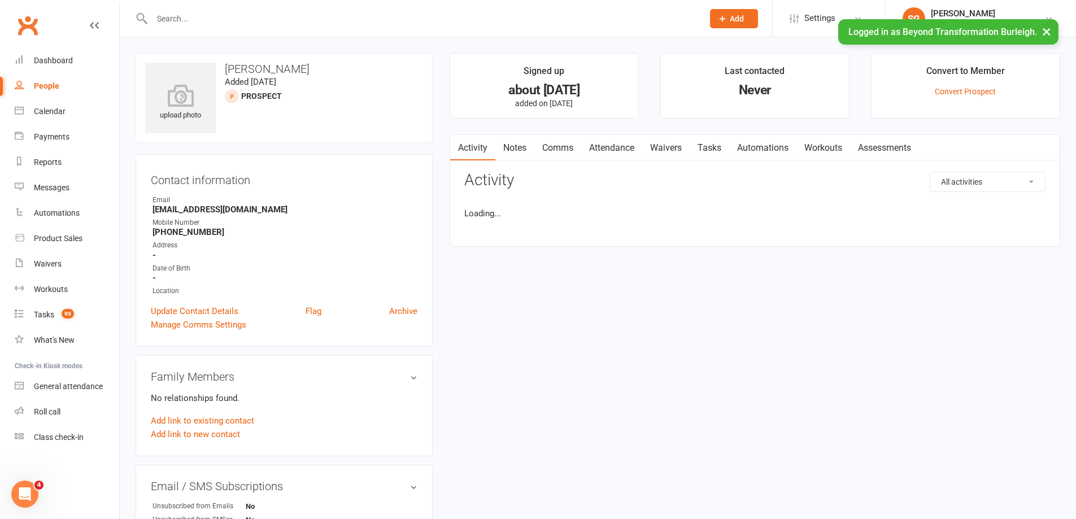
click at [285, 16] on input "text" at bounding box center [422, 19] width 547 height 16
paste input "[PERSON_NAME]"
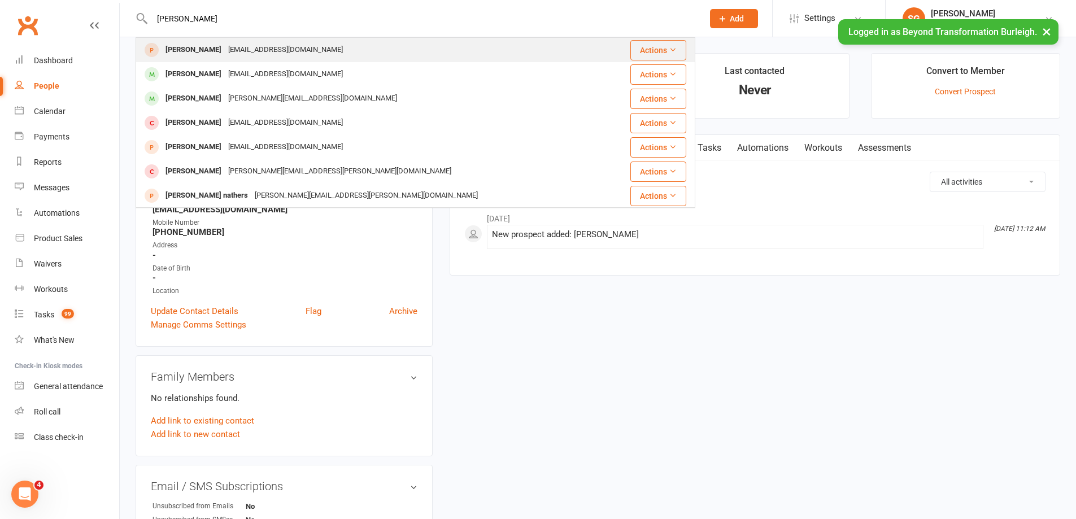
type input "[PERSON_NAME]"
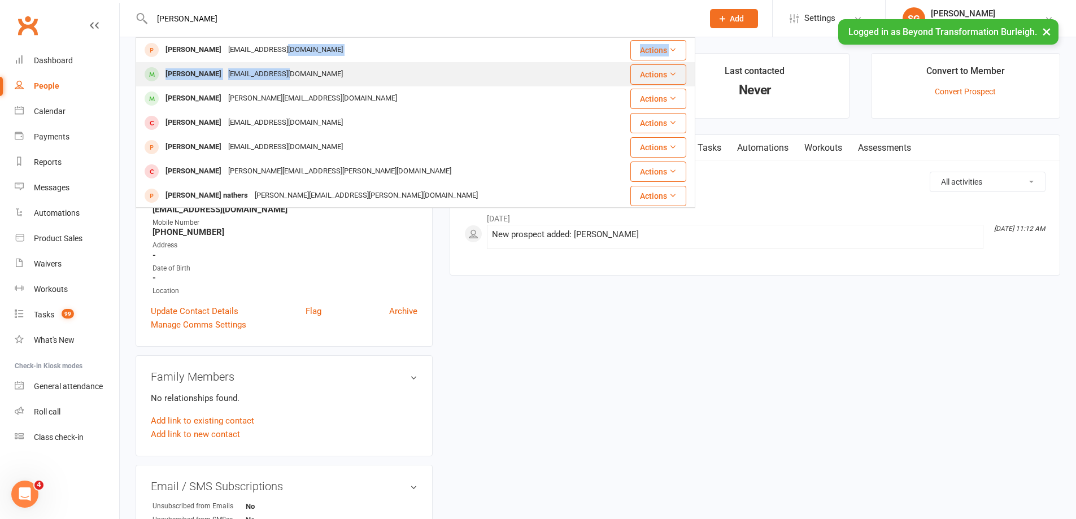
drag, startPoint x: 274, startPoint y: 60, endPoint x: 276, endPoint y: 71, distance: 11.5
click at [276, 71] on tbody "[PERSON_NAME] [EMAIL_ADDRESS][DOMAIN_NAME] Actions [PERSON_NAME] [EMAIL_ADDRESS…" at bounding box center [415, 281] width 559 height 486
click at [276, 71] on div "[EMAIL_ADDRESS][DOMAIN_NAME]" at bounding box center [285, 74] width 121 height 16
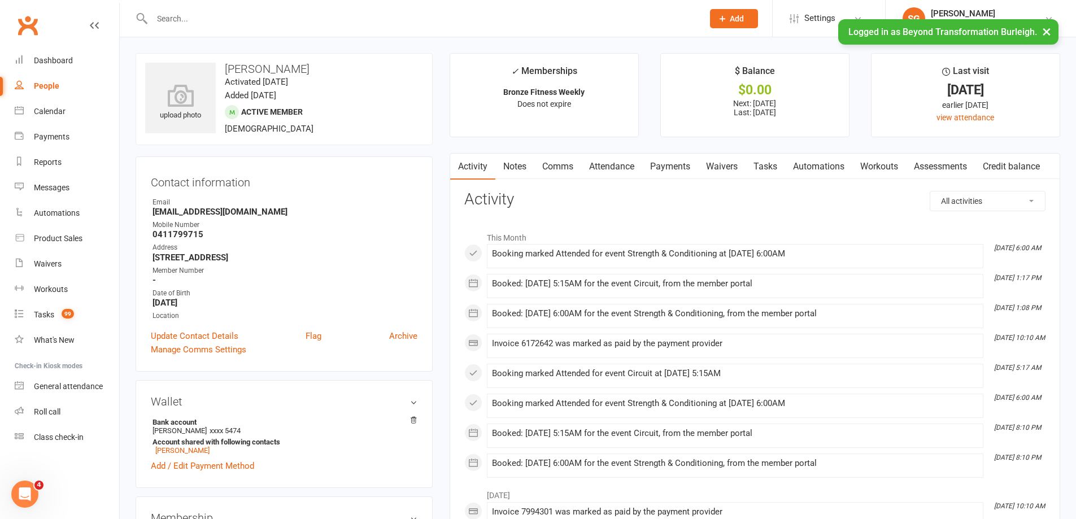
click at [621, 173] on link "Attendance" at bounding box center [611, 167] width 61 height 26
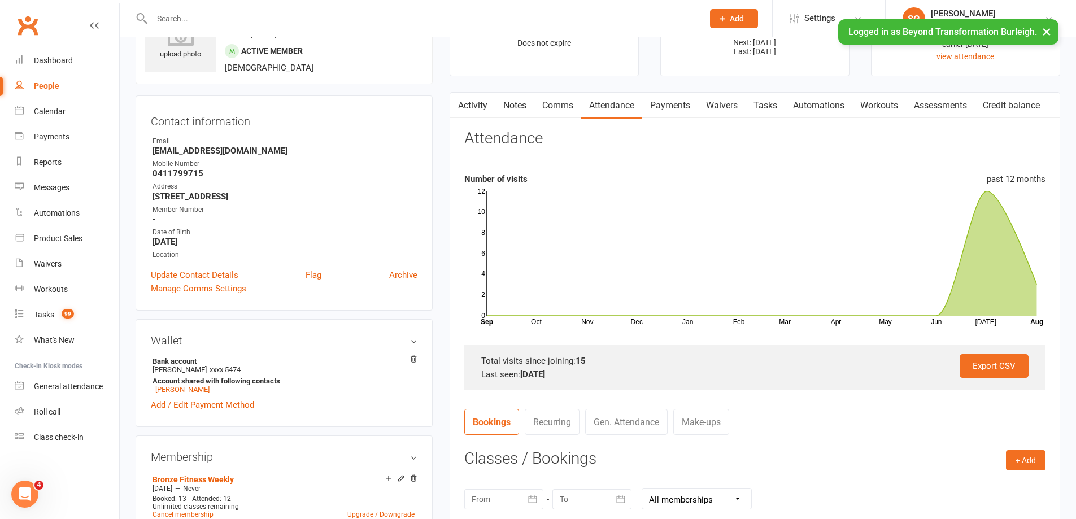
scroll to position [56, 0]
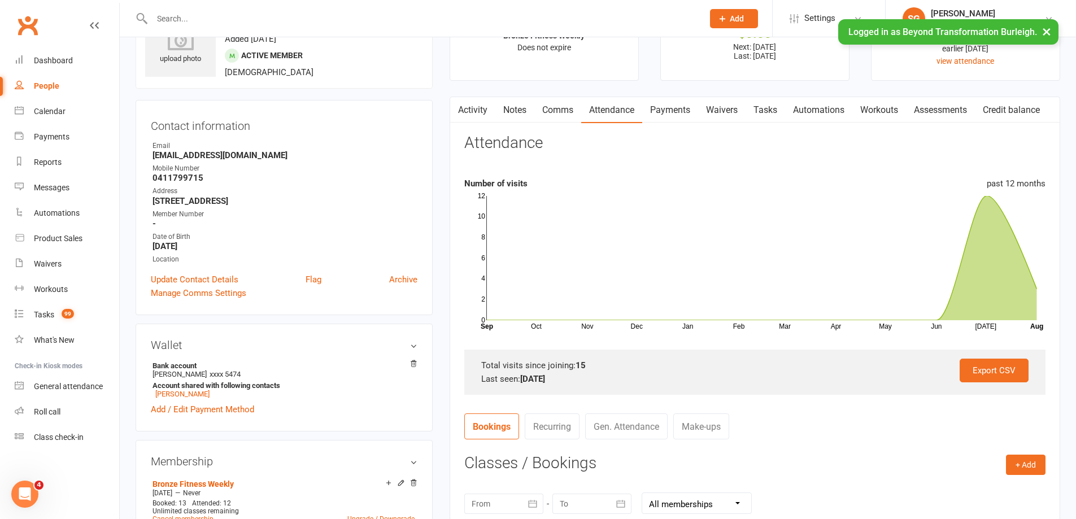
click at [288, 8] on div at bounding box center [416, 18] width 560 height 37
click at [285, 15] on input "text" at bounding box center [422, 19] width 547 height 16
paste input "[PERSON_NAME]"
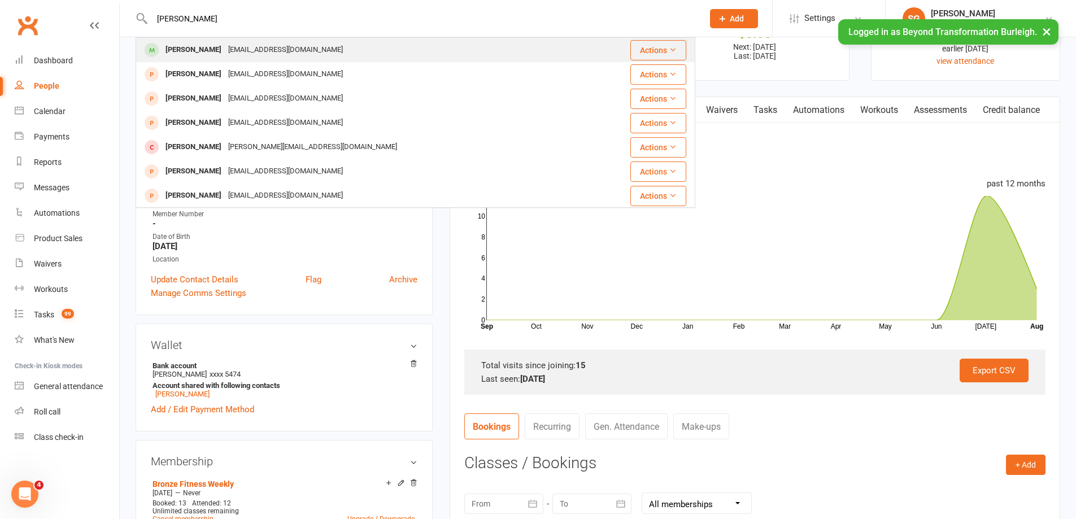
type input "[PERSON_NAME]"
click at [275, 49] on div "[EMAIL_ADDRESS][DOMAIN_NAME]" at bounding box center [285, 50] width 121 height 16
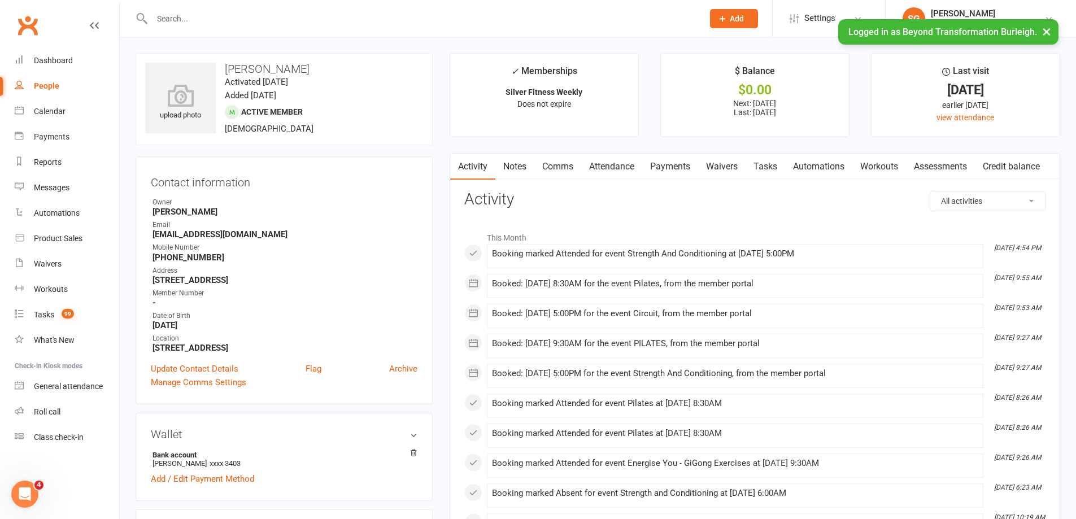
click at [251, 20] on input "text" at bounding box center [422, 19] width 547 height 16
paste input "[PERSON_NAME]"
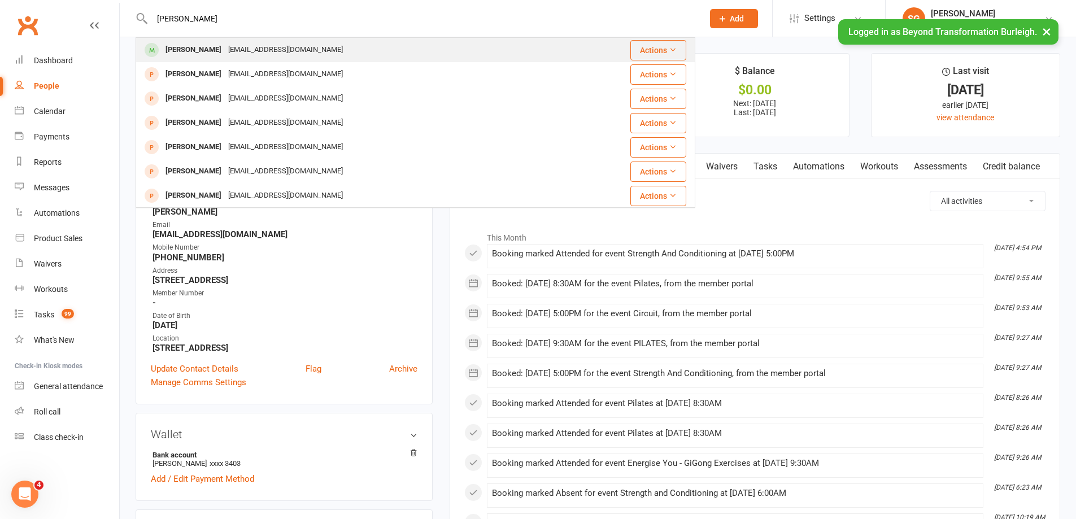
type input "[PERSON_NAME]"
click at [263, 56] on div "[EMAIL_ADDRESS][DOMAIN_NAME]" at bounding box center [285, 50] width 121 height 16
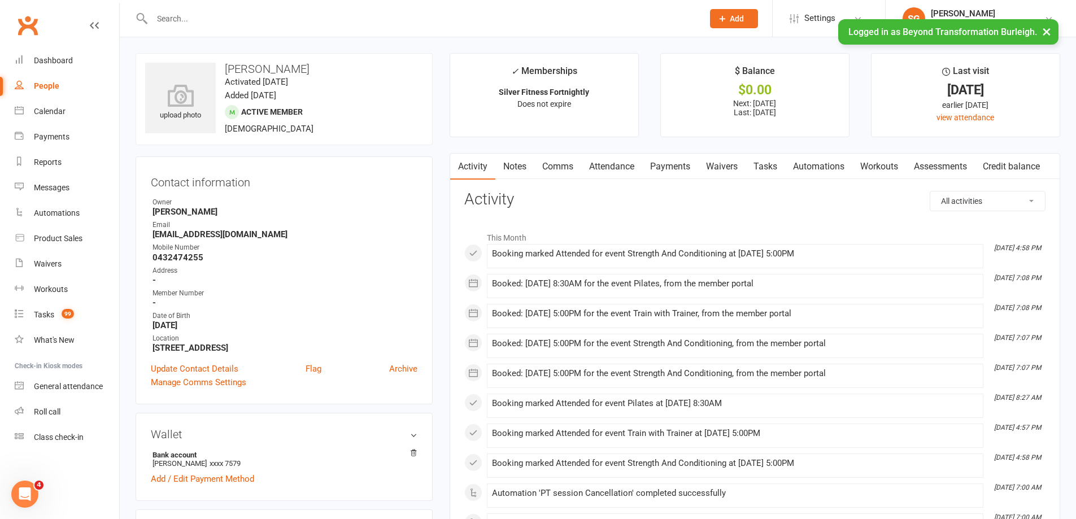
click at [608, 169] on link "Attendance" at bounding box center [611, 167] width 61 height 26
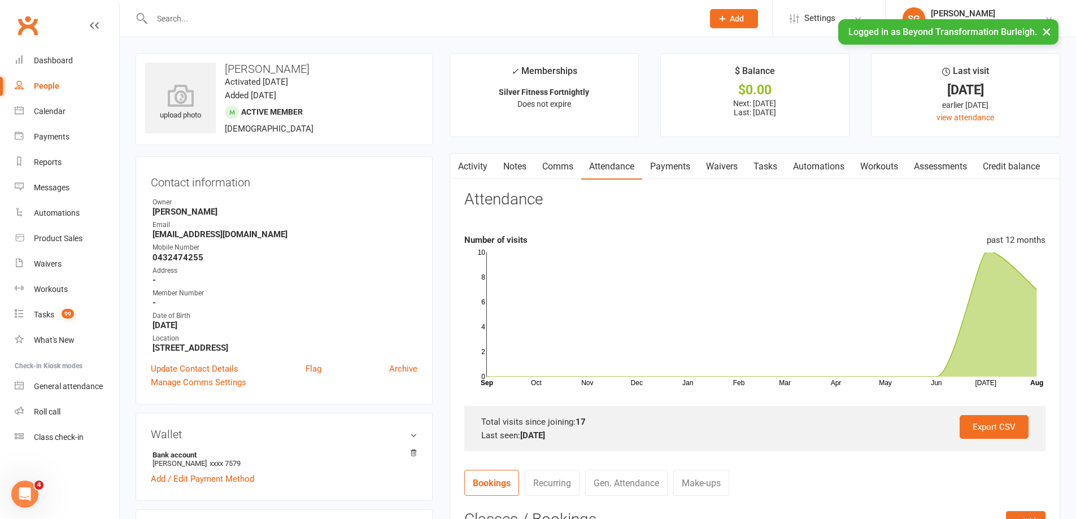
click at [578, 171] on link "Comms" at bounding box center [557, 167] width 47 height 26
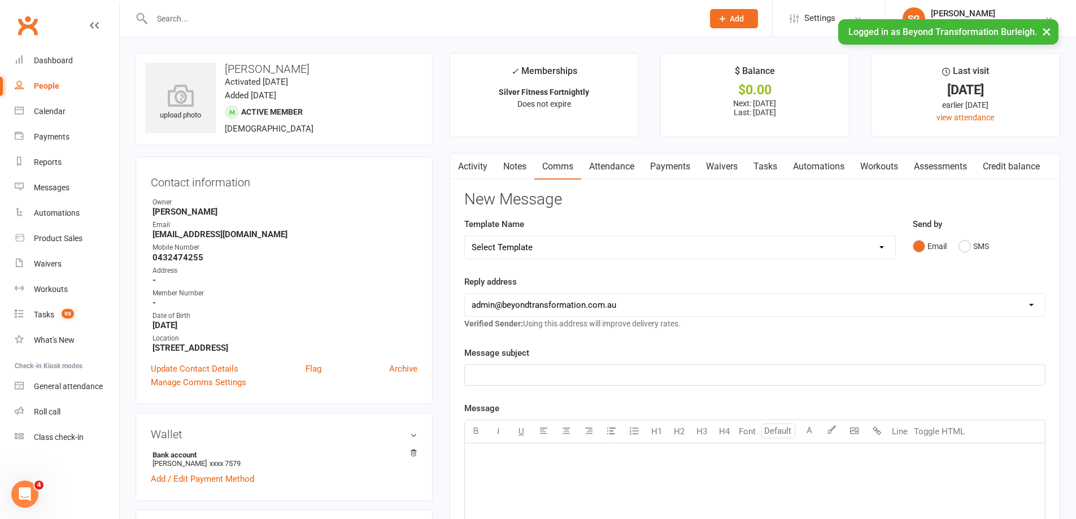
click at [286, 11] on input "text" at bounding box center [422, 19] width 547 height 16
paste input "[PERSON_NAME]"
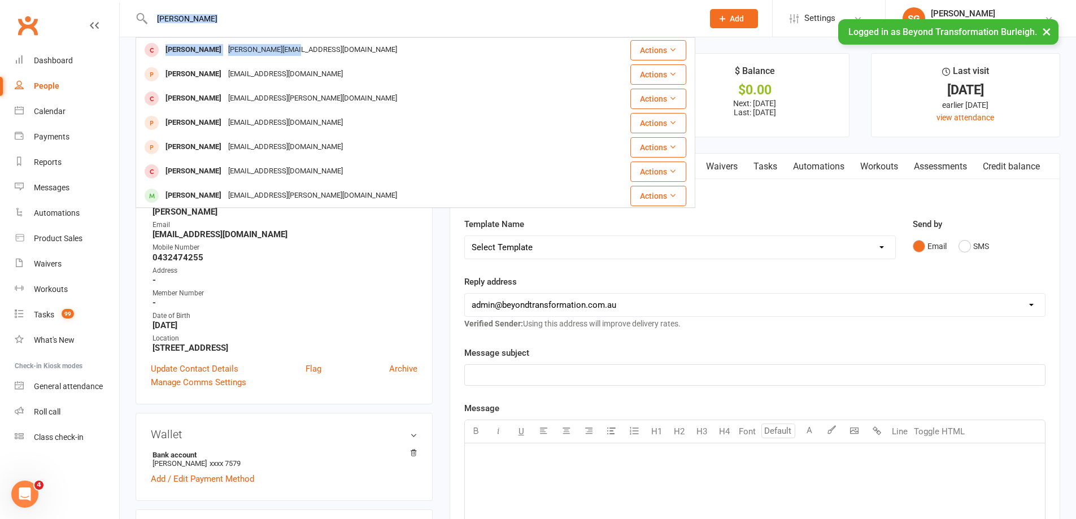
drag, startPoint x: 284, startPoint y: 48, endPoint x: 474, endPoint y: 29, distance: 190.7
click at [474, 29] on div "[PERSON_NAME] [PERSON_NAME] [PERSON_NAME][EMAIL_ADDRESS][DOMAIN_NAME] Actions […" at bounding box center [416, 18] width 560 height 37
click at [328, 24] on input "[PERSON_NAME]" at bounding box center [422, 19] width 547 height 16
paste input "[PERSON_NAME]"
type input "[PERSON_NAME]"
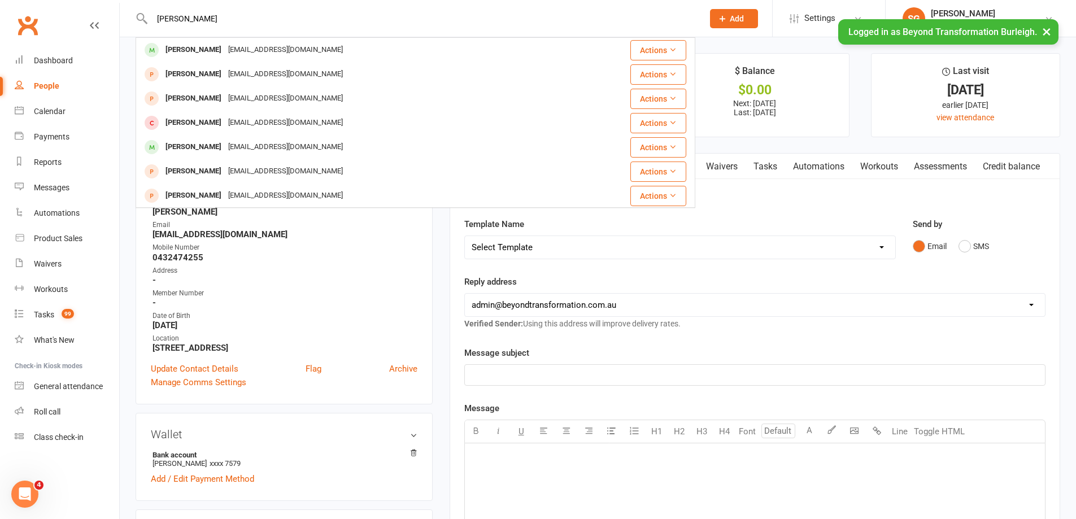
click at [316, 50] on div "[PERSON_NAME] [EMAIL_ADDRESS][DOMAIN_NAME]" at bounding box center [361, 49] width 449 height 23
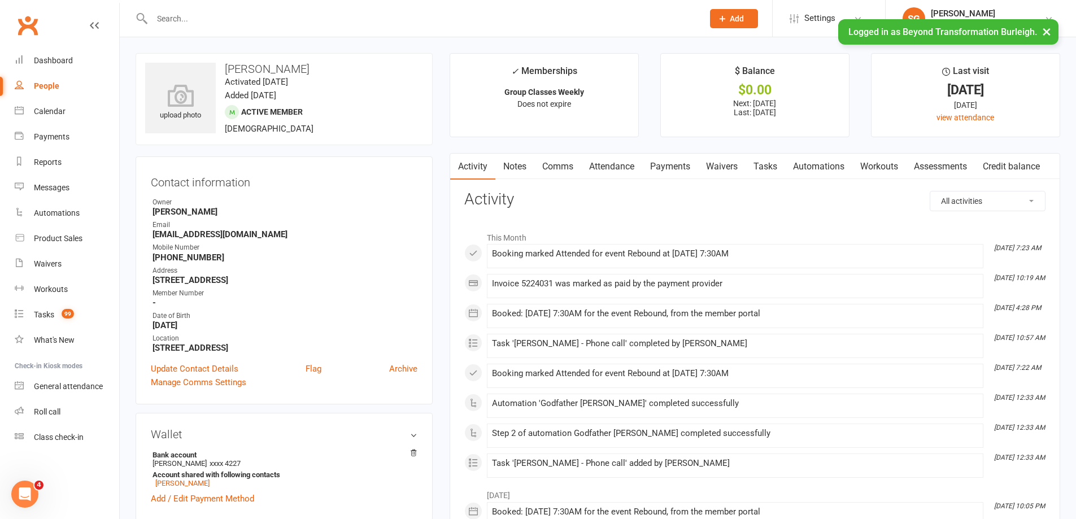
click at [595, 169] on link "Attendance" at bounding box center [611, 167] width 61 height 26
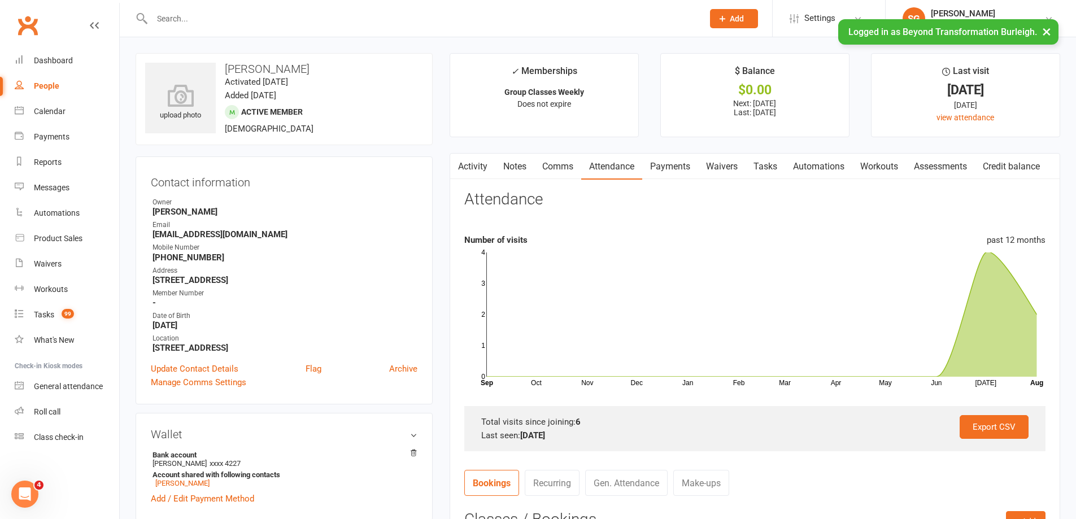
click at [565, 163] on link "Comms" at bounding box center [557, 167] width 47 height 26
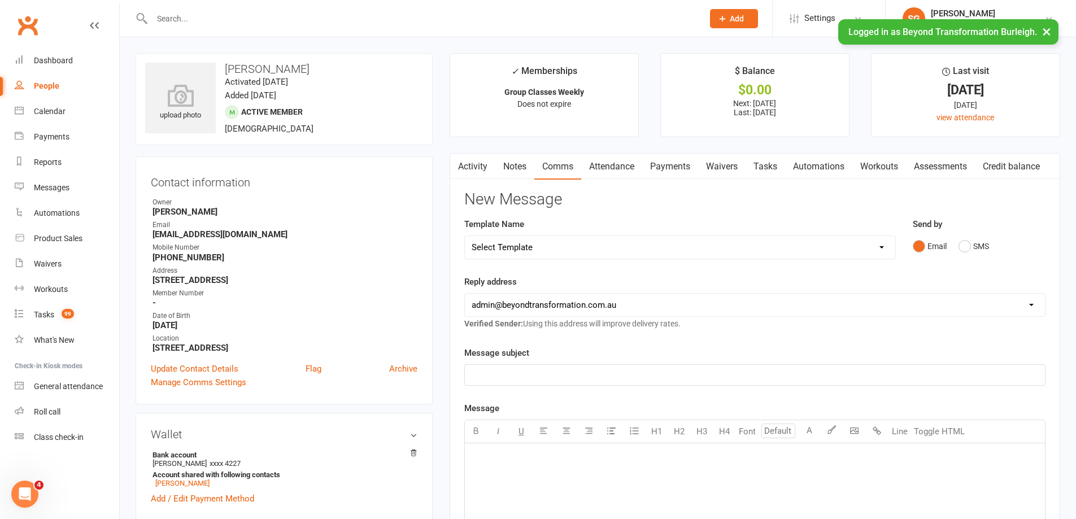
click at [669, 159] on link "Payments" at bounding box center [670, 167] width 56 height 26
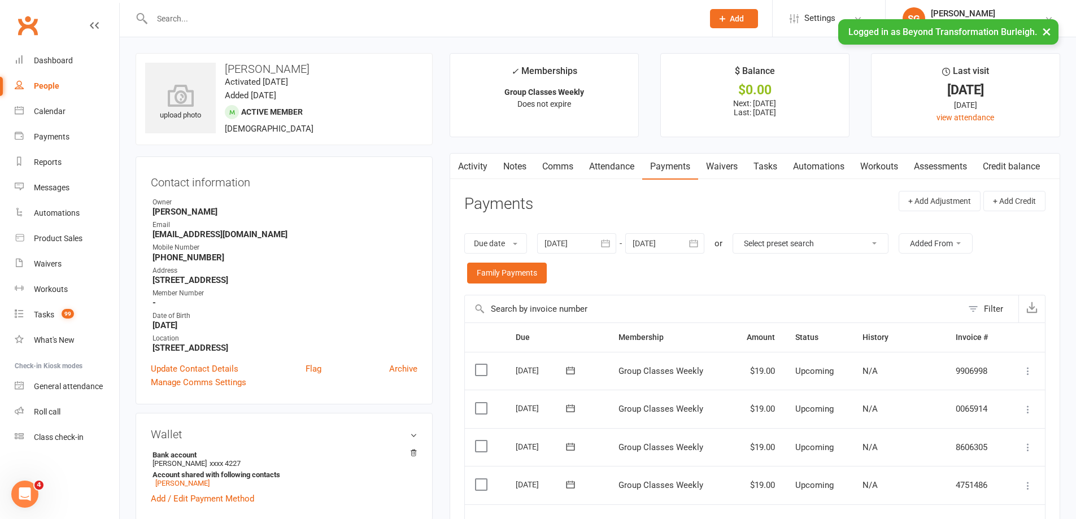
click at [601, 174] on link "Attendance" at bounding box center [611, 167] width 61 height 26
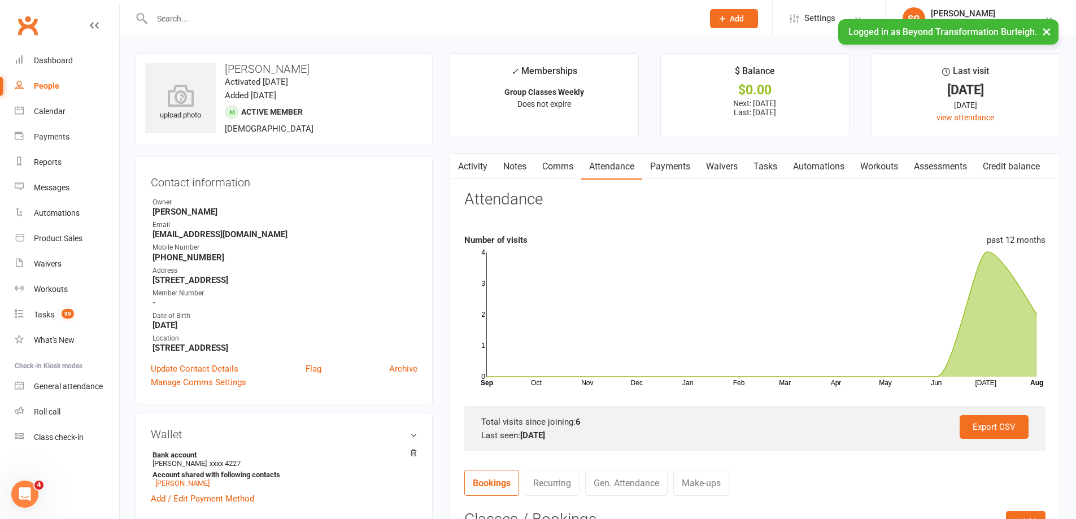
click at [314, 17] on input "text" at bounding box center [422, 19] width 547 height 16
paste input "[PERSON_NAME]"
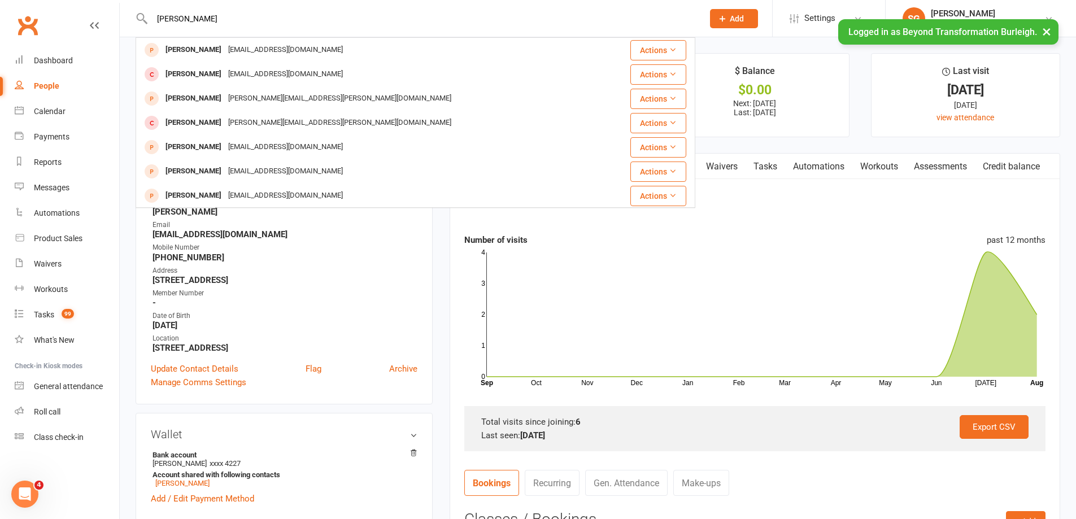
click at [319, 16] on input "[PERSON_NAME]" at bounding box center [422, 19] width 547 height 16
paste input "[DEMOGRAPHIC_DATA][PERSON_NAME]"
paste input "text"
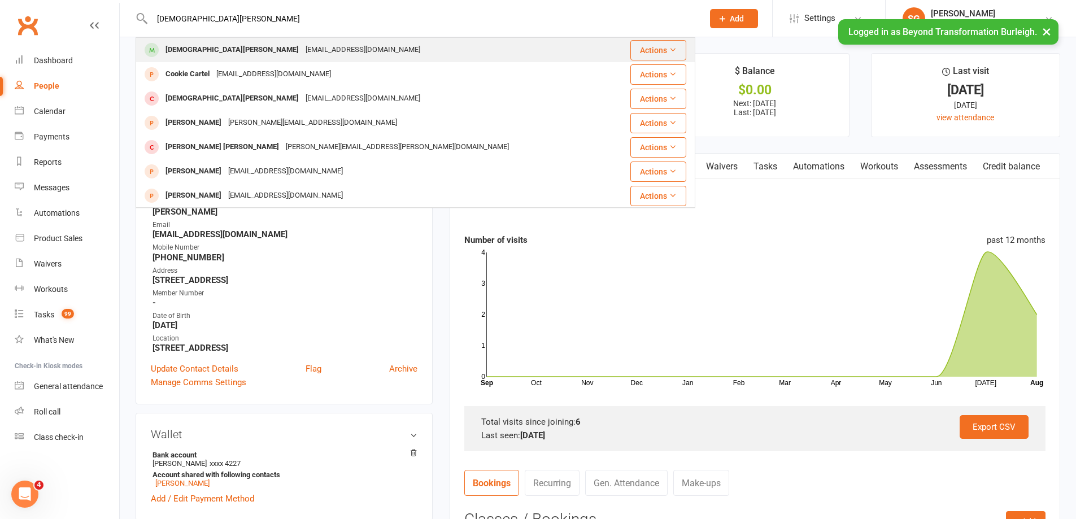
type input "[DEMOGRAPHIC_DATA][PERSON_NAME]"
click at [302, 43] on div "[EMAIL_ADDRESS][DOMAIN_NAME]" at bounding box center [362, 50] width 121 height 16
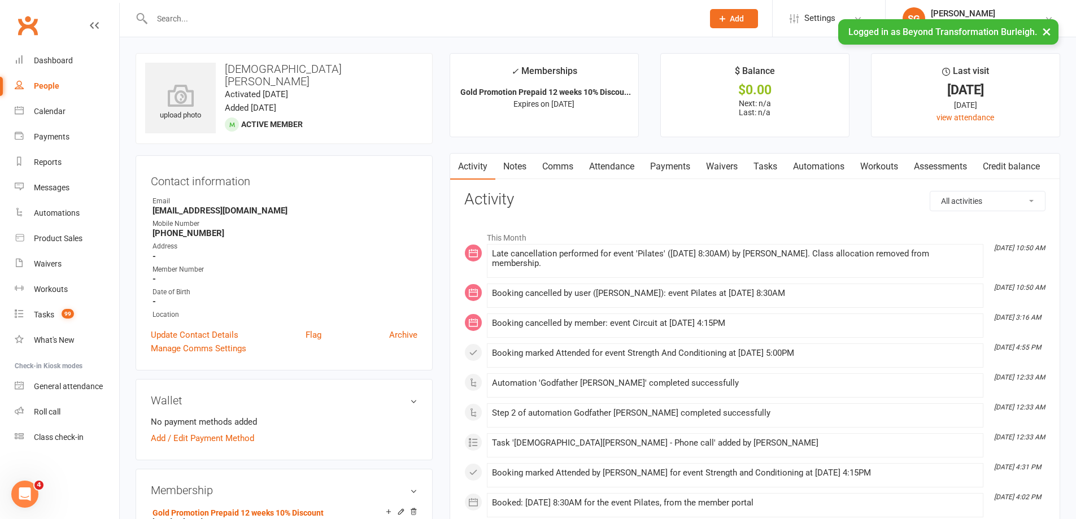
click at [610, 158] on link "Attendance" at bounding box center [611, 167] width 61 height 26
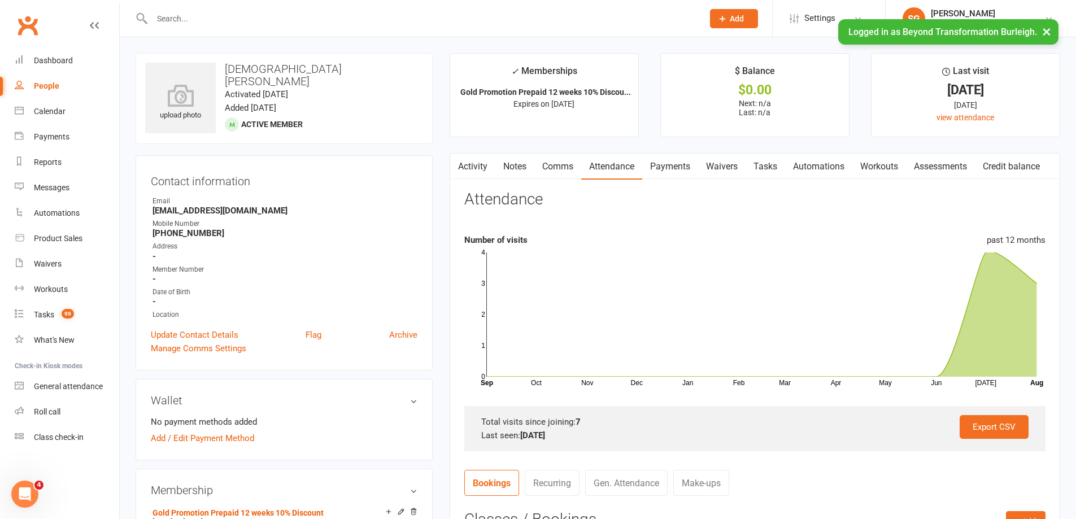
click at [262, 15] on input "text" at bounding box center [422, 19] width 547 height 16
paste input "[DEMOGRAPHIC_DATA][PERSON_NAME]"
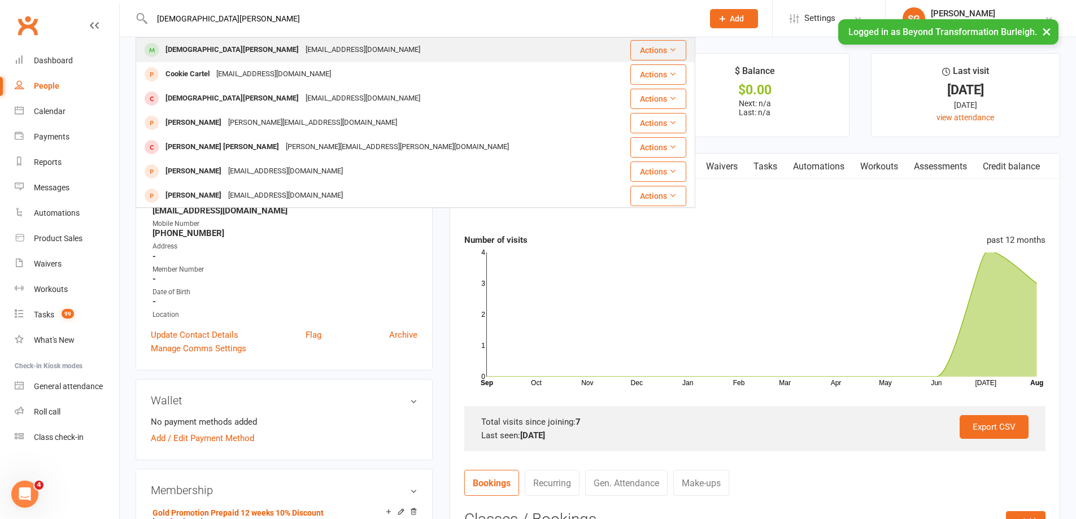
type input "[DEMOGRAPHIC_DATA][PERSON_NAME]"
click at [261, 39] on td "[DEMOGRAPHIC_DATA][PERSON_NAME] [PERSON_NAME][EMAIL_ADDRESS][DOMAIN_NAME]" at bounding box center [374, 50] width 477 height 24
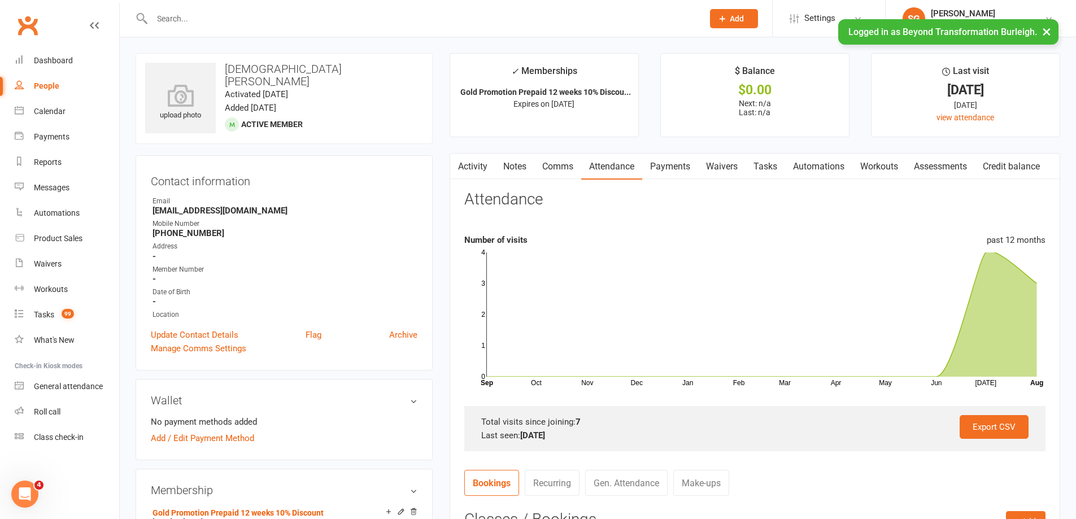
click at [1046, 29] on button "×" at bounding box center [1047, 31] width 20 height 24
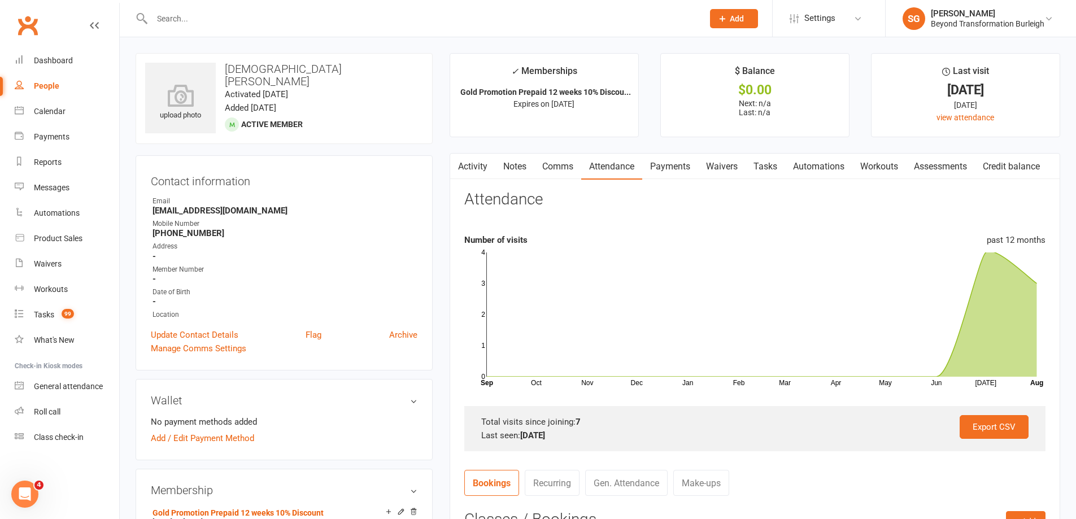
click at [244, 24] on input "text" at bounding box center [422, 19] width 547 height 16
paste input "[PERSON_NAME]"
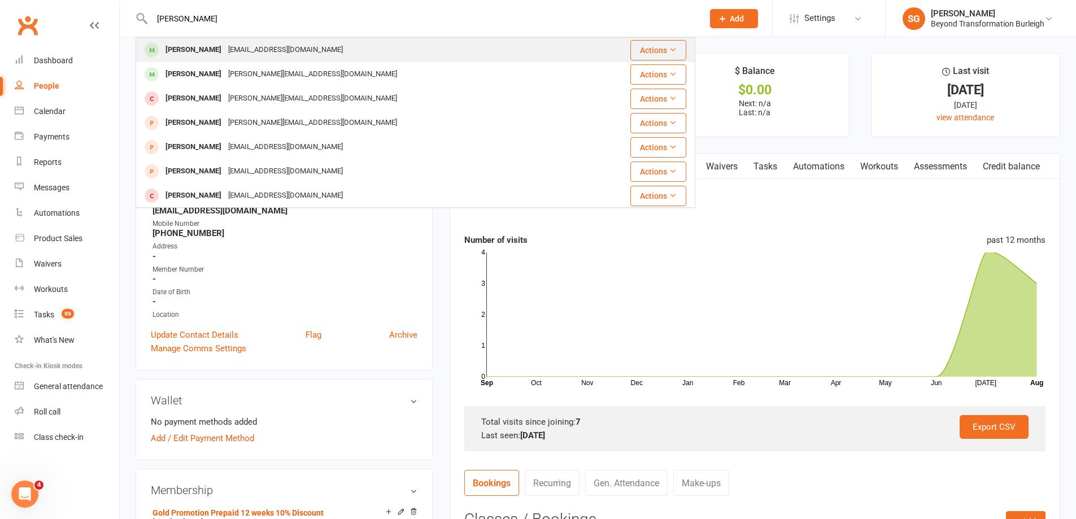
type input "[PERSON_NAME]"
click at [297, 46] on div "[EMAIL_ADDRESS][DOMAIN_NAME]" at bounding box center [285, 50] width 121 height 16
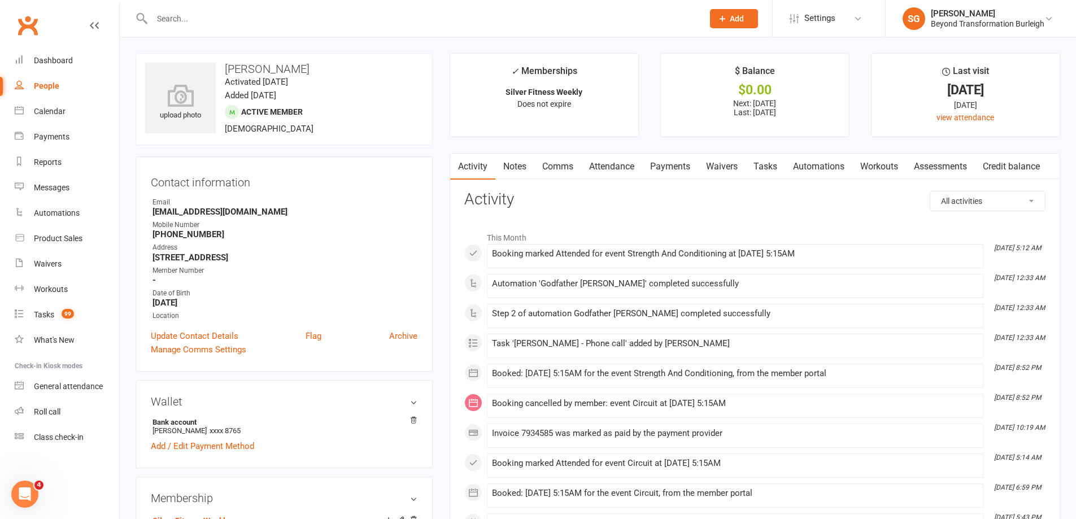
click at [601, 167] on link "Attendance" at bounding box center [611, 167] width 61 height 26
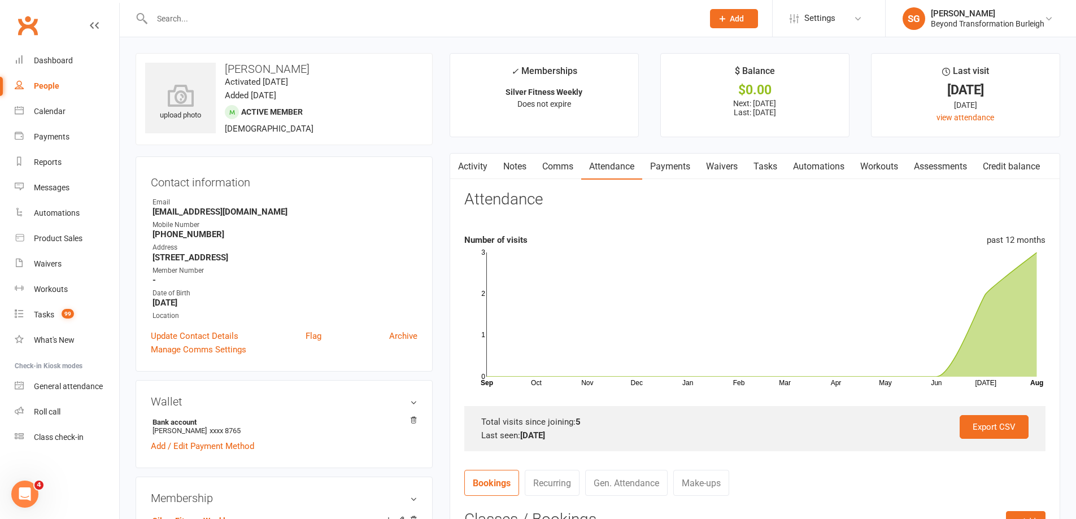
click at [262, 8] on div at bounding box center [416, 18] width 560 height 37
click at [260, 12] on input "text" at bounding box center [422, 19] width 547 height 16
paste input "[PERSON_NAME]"
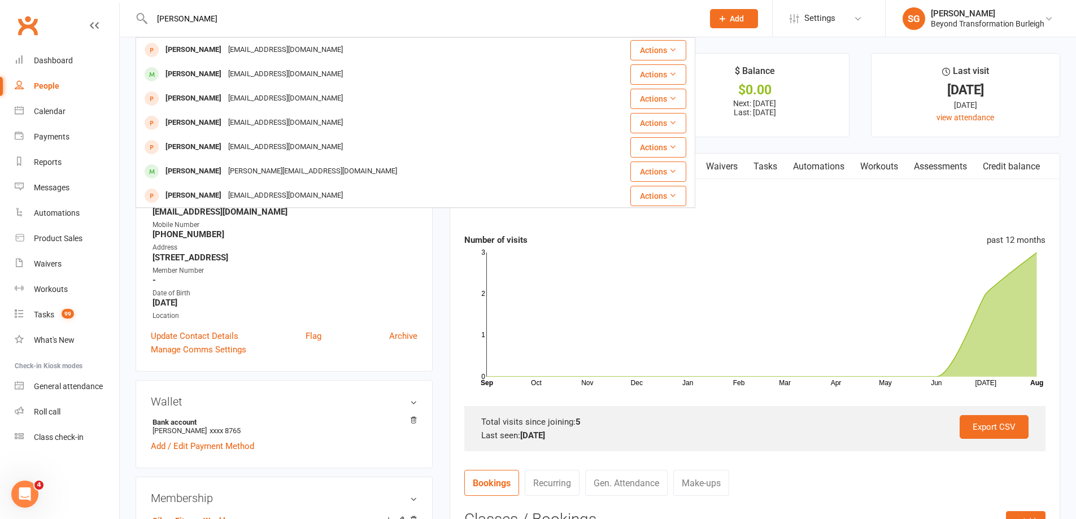
type input "[PERSON_NAME]"
click at [295, 72] on div "[EMAIL_ADDRESS][DOMAIN_NAME]" at bounding box center [285, 74] width 121 height 16
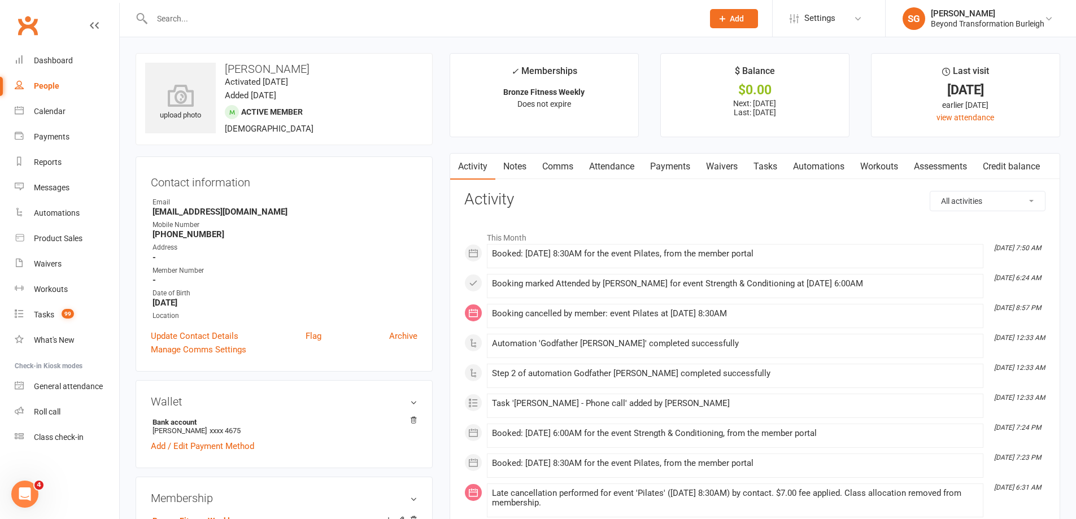
click at [262, 14] on input "text" at bounding box center [422, 19] width 547 height 16
paste input "[PERSON_NAME]"
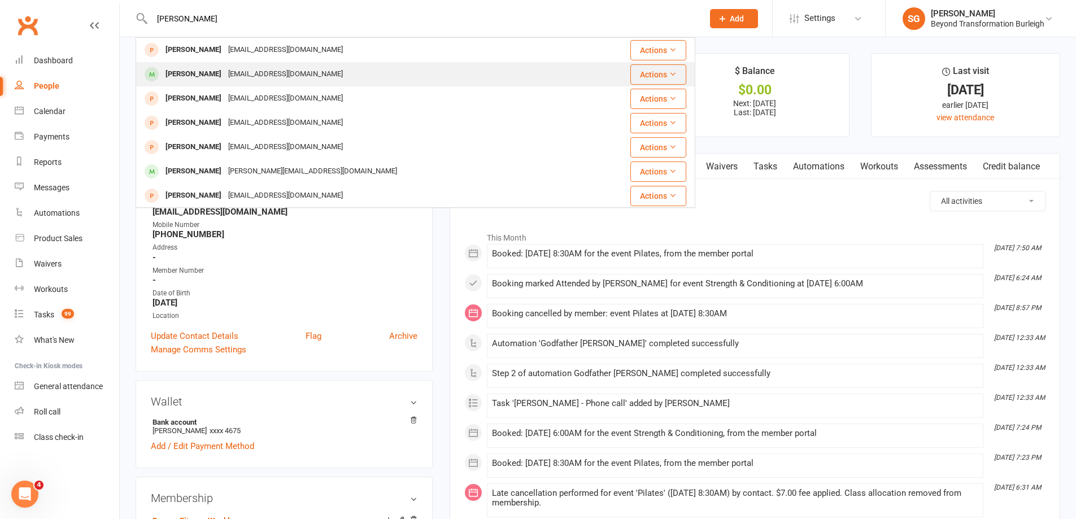
type input "[PERSON_NAME]"
click at [277, 77] on div "[EMAIL_ADDRESS][DOMAIN_NAME]" at bounding box center [285, 74] width 121 height 16
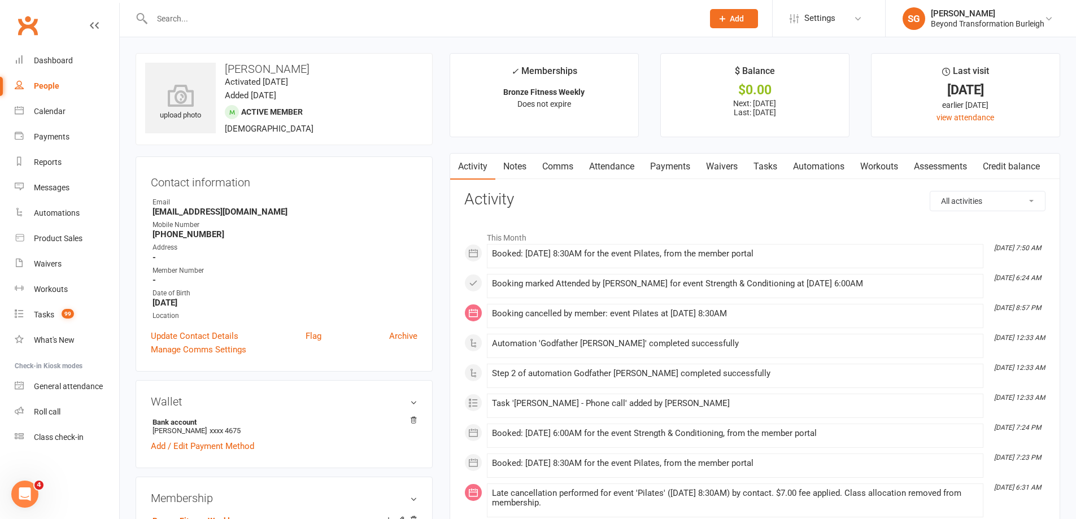
click at [281, 24] on input "text" at bounding box center [422, 19] width 547 height 16
paste input "[PERSON_NAME]"
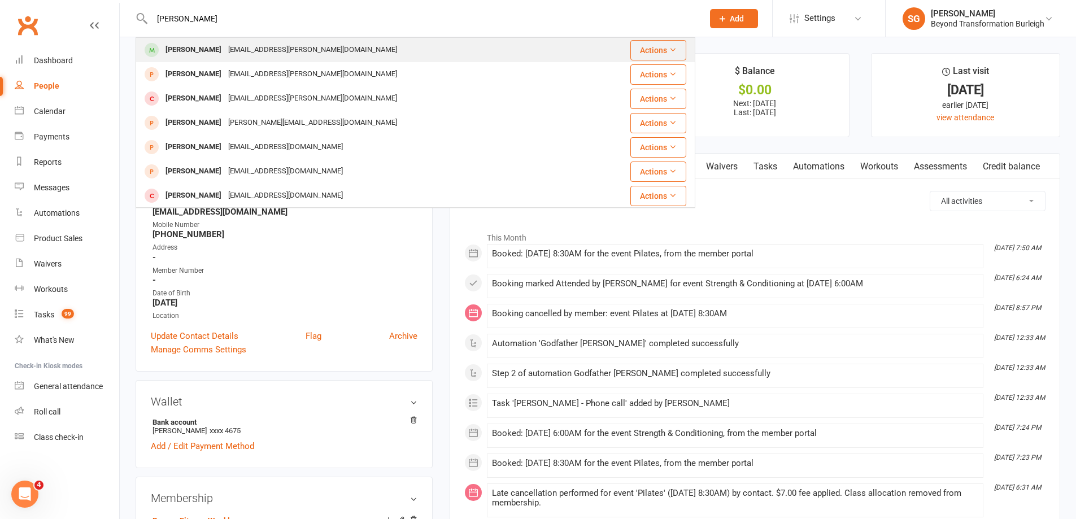
type input "[PERSON_NAME]"
click at [281, 43] on div "[EMAIL_ADDRESS][PERSON_NAME][DOMAIN_NAME]" at bounding box center [313, 50] width 176 height 16
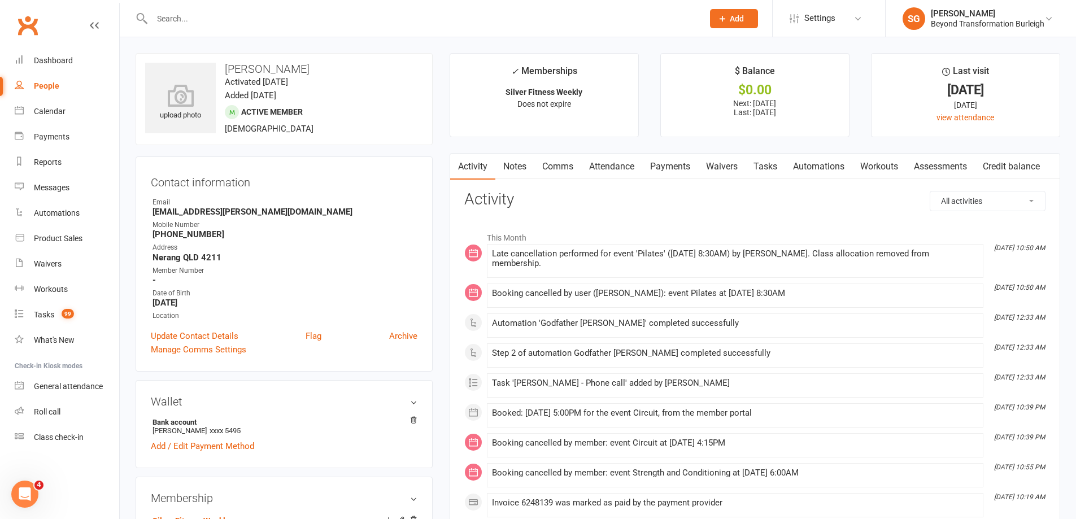
click at [626, 160] on link "Attendance" at bounding box center [611, 167] width 61 height 26
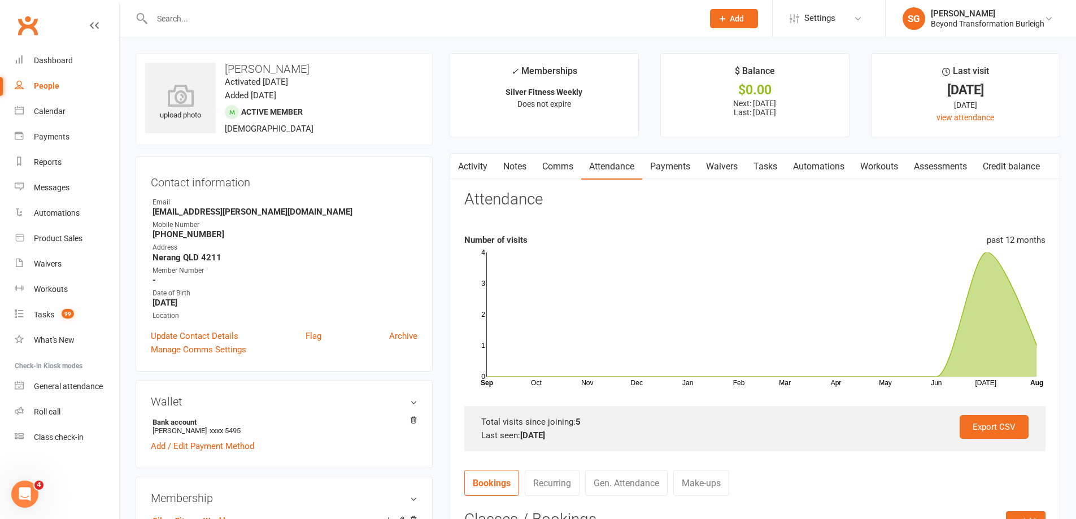
click at [260, 19] on input "text" at bounding box center [422, 19] width 547 height 16
paste input "[PERSON_NAME]"
type input "[PERSON_NAME]"
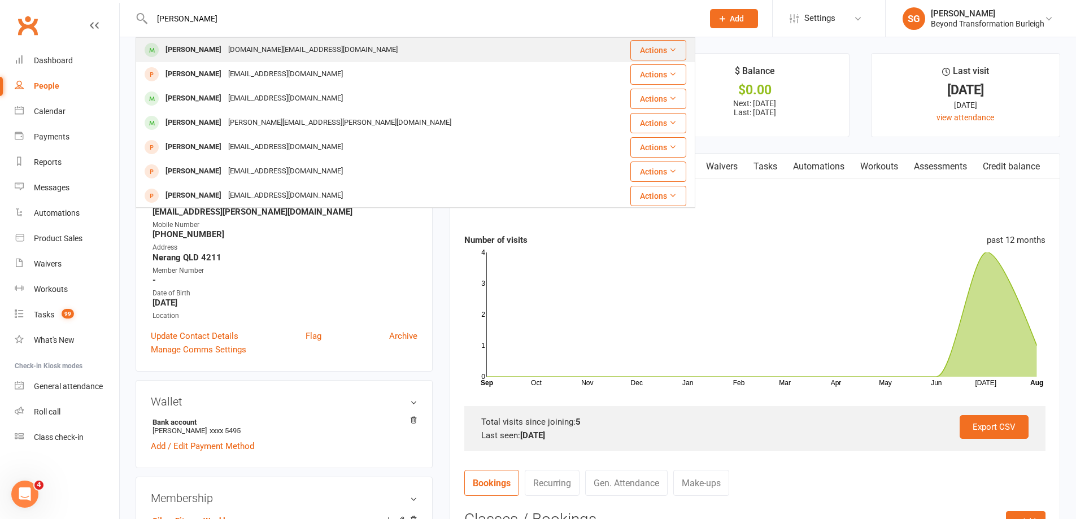
click at [305, 43] on div "[PERSON_NAME] [DOMAIN_NAME][EMAIL_ADDRESS][DOMAIN_NAME]" at bounding box center [369, 49] width 464 height 23
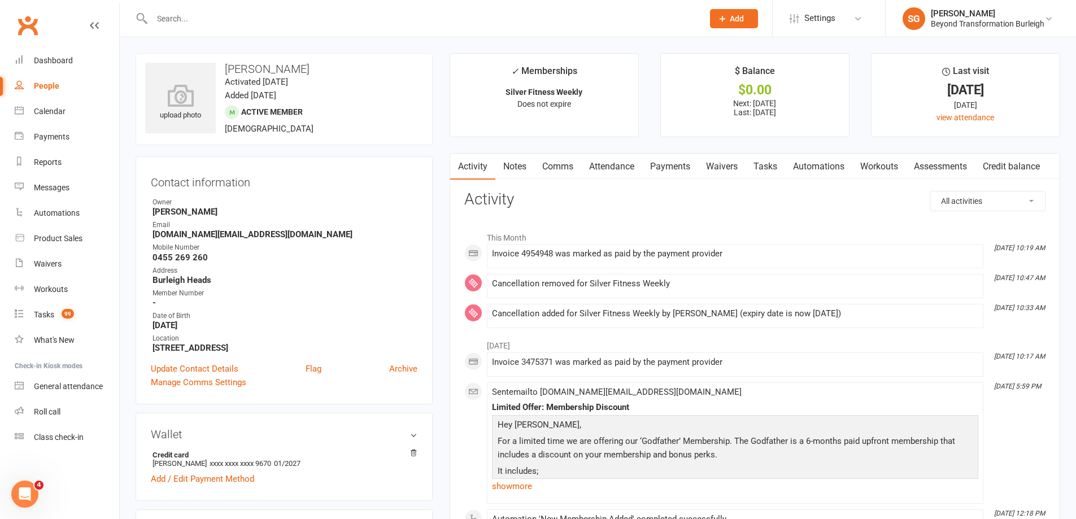
click at [597, 168] on link "Attendance" at bounding box center [611, 167] width 61 height 26
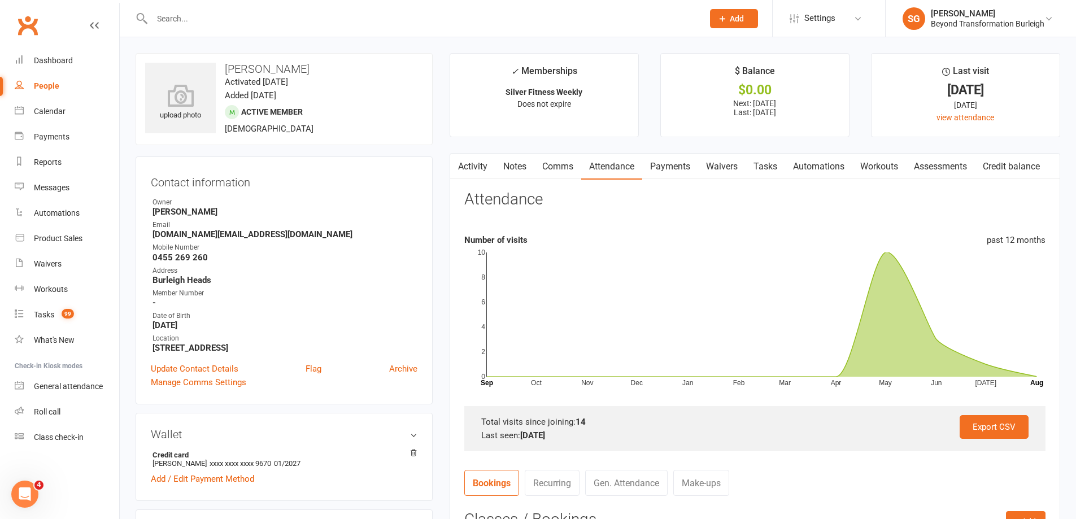
click at [558, 162] on link "Comms" at bounding box center [557, 167] width 47 height 26
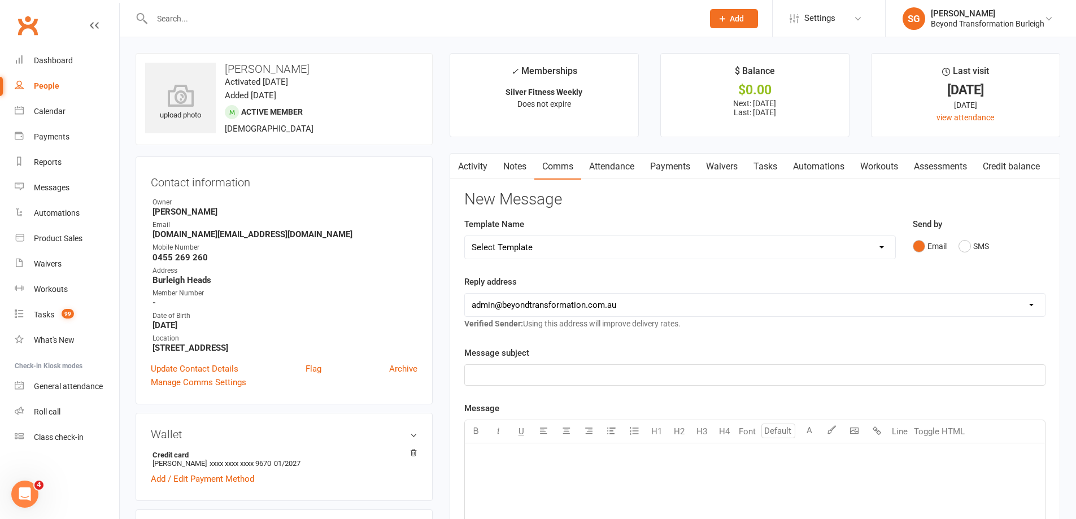
click at [614, 164] on link "Attendance" at bounding box center [611, 167] width 61 height 26
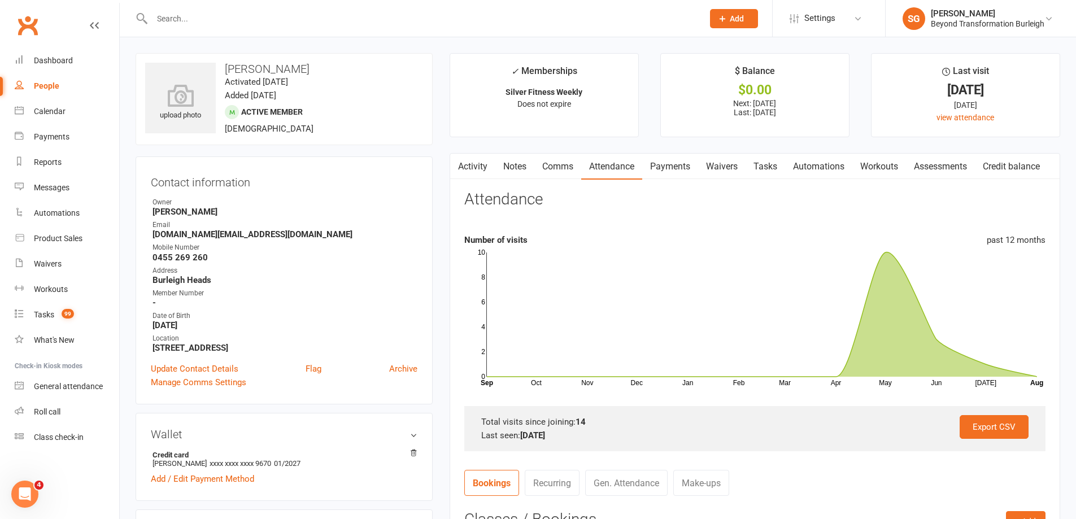
click at [280, 10] on div at bounding box center [416, 18] width 560 height 37
click at [274, 14] on input "text" at bounding box center [422, 19] width 547 height 16
paste input "[PERSON_NAME]"
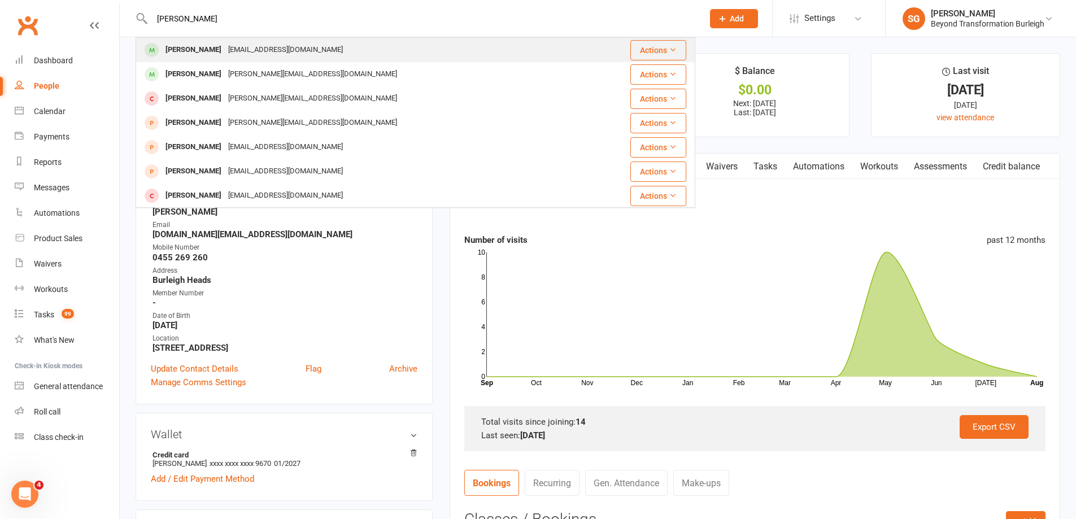
type input "[PERSON_NAME]"
click at [267, 46] on div "[EMAIL_ADDRESS][DOMAIN_NAME]" at bounding box center [285, 50] width 121 height 16
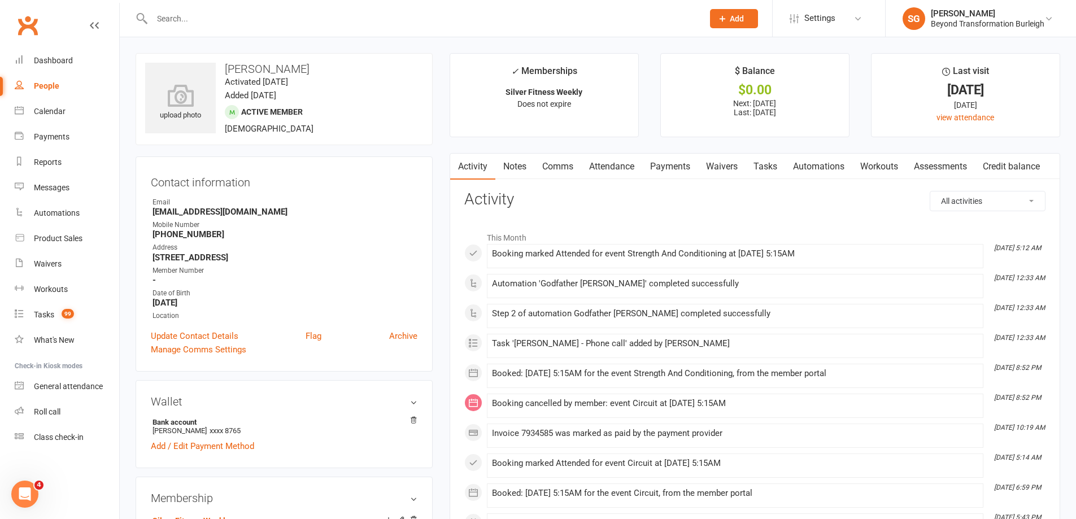
click at [671, 175] on link "Payments" at bounding box center [670, 167] width 56 height 26
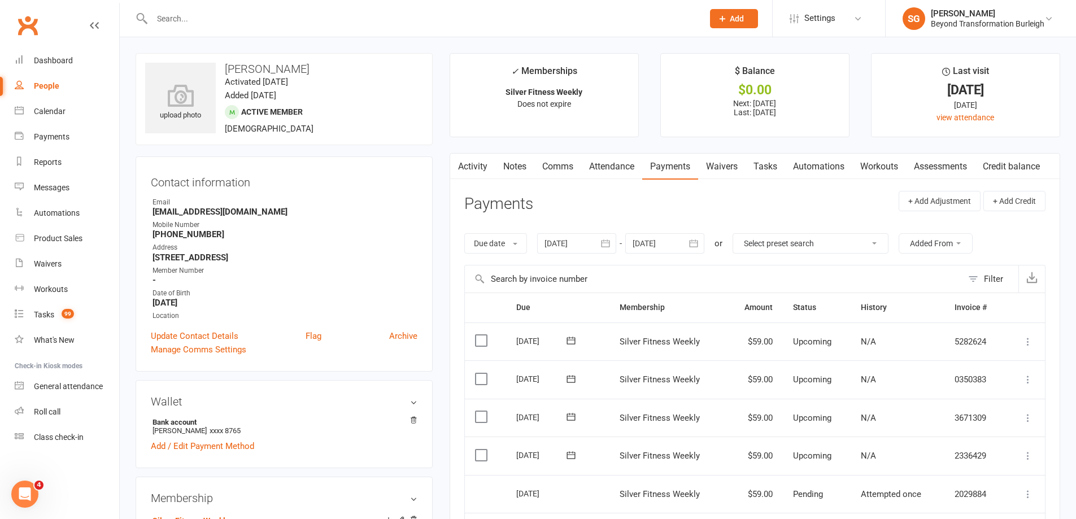
click at [620, 168] on link "Attendance" at bounding box center [611, 167] width 61 height 26
